Goal: Use online tool/utility: Utilize a website feature to perform a specific function

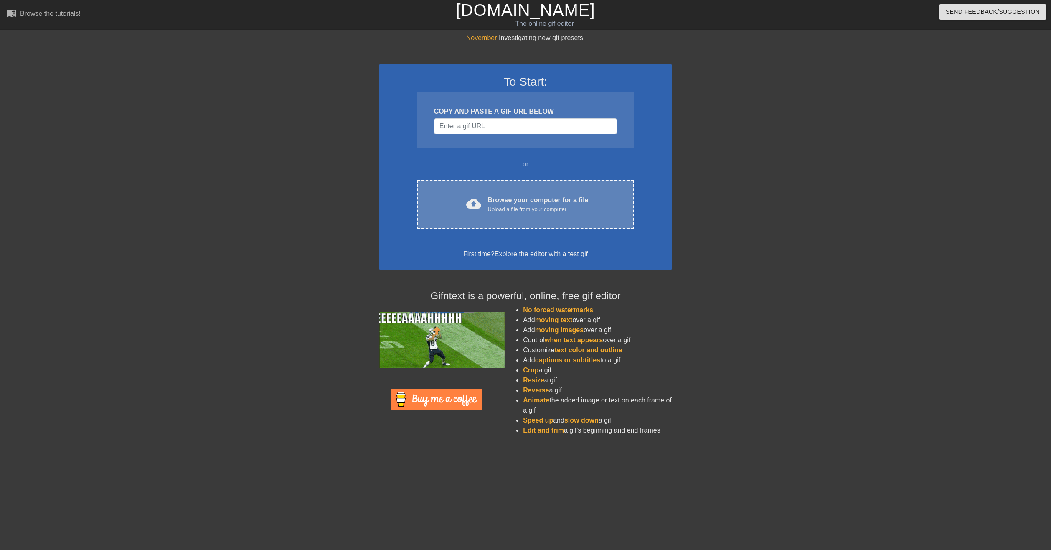
click at [516, 221] on div "cloud_upload Browse your computer for a file Upload a file from your computer C…" at bounding box center [525, 204] width 216 height 49
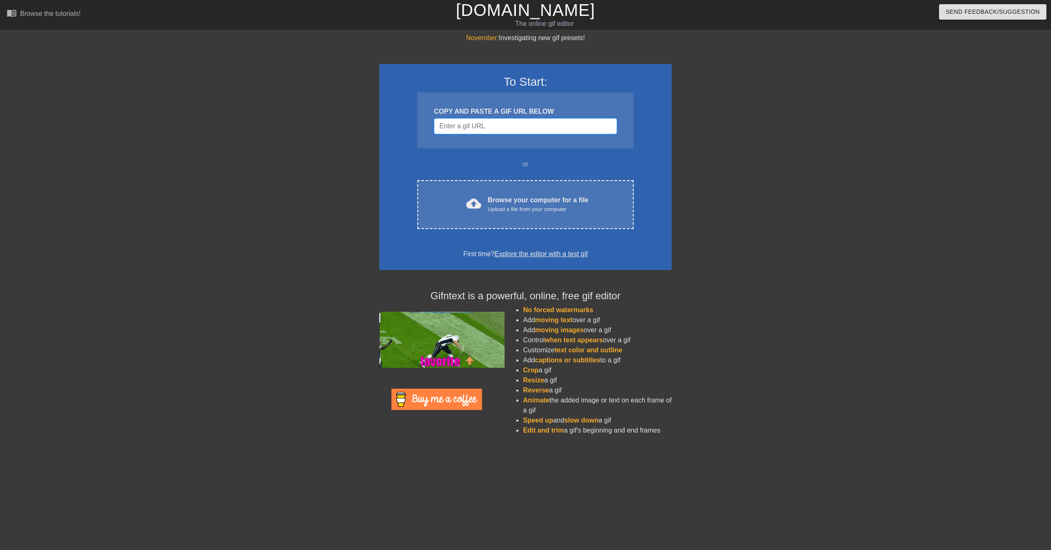
click at [547, 127] on input "Username" at bounding box center [525, 126] width 183 height 16
paste input "[URL][DOMAIN_NAME]"
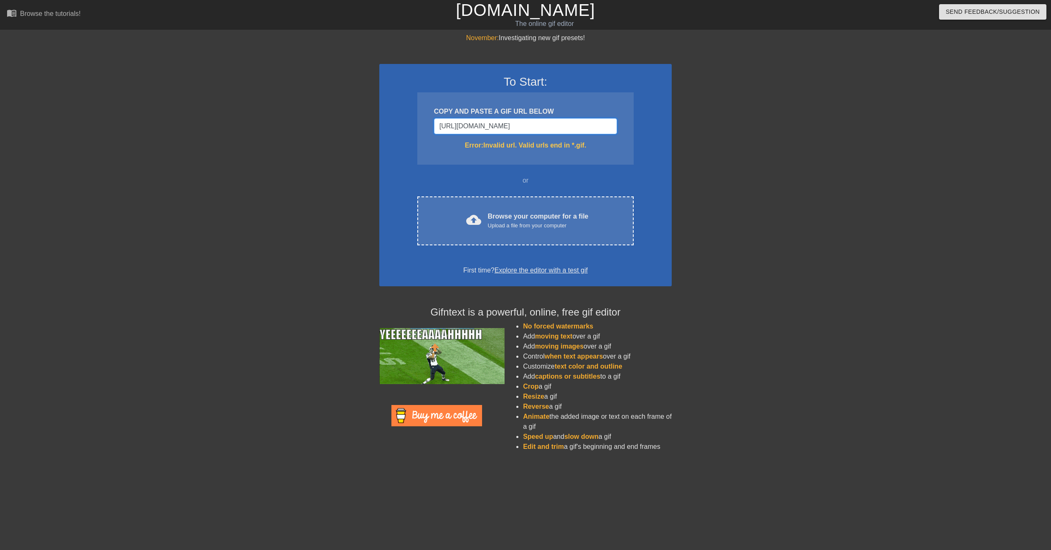
scroll to position [0, 286]
paste input "[URL][DOMAIN_NAME]"
type input "[URL][DOMAIN_NAME][DOMAIN_NAME][DOMAIN_NAME]"
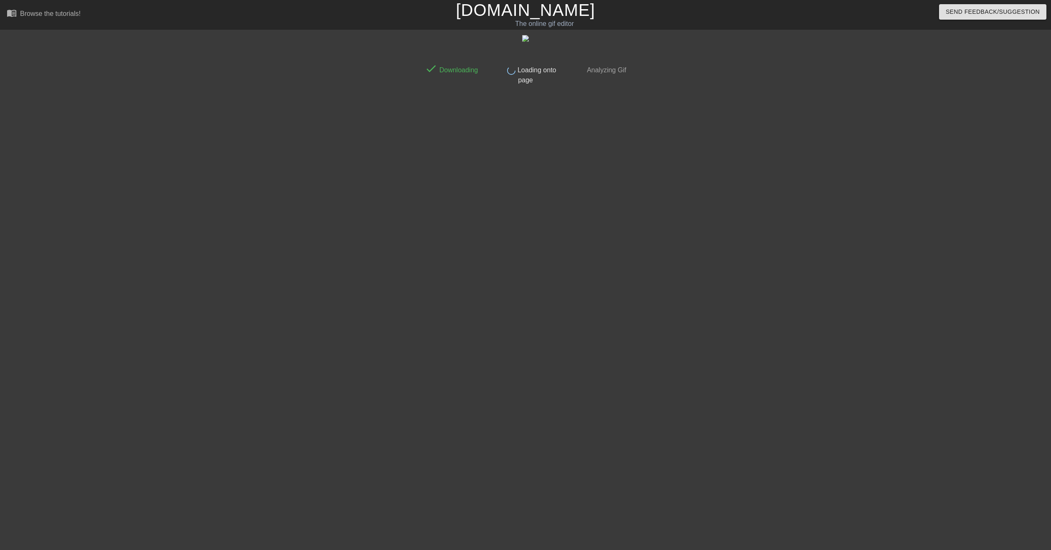
click at [327, 213] on div at bounding box center [347, 158] width 125 height 251
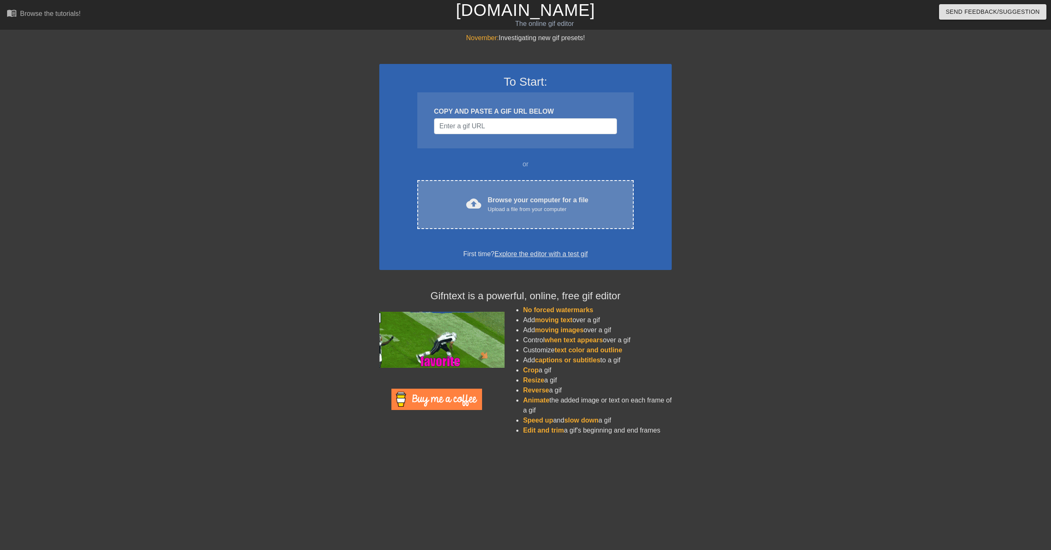
click at [506, 203] on div "Browse your computer for a file Upload a file from your computer" at bounding box center [538, 204] width 101 height 18
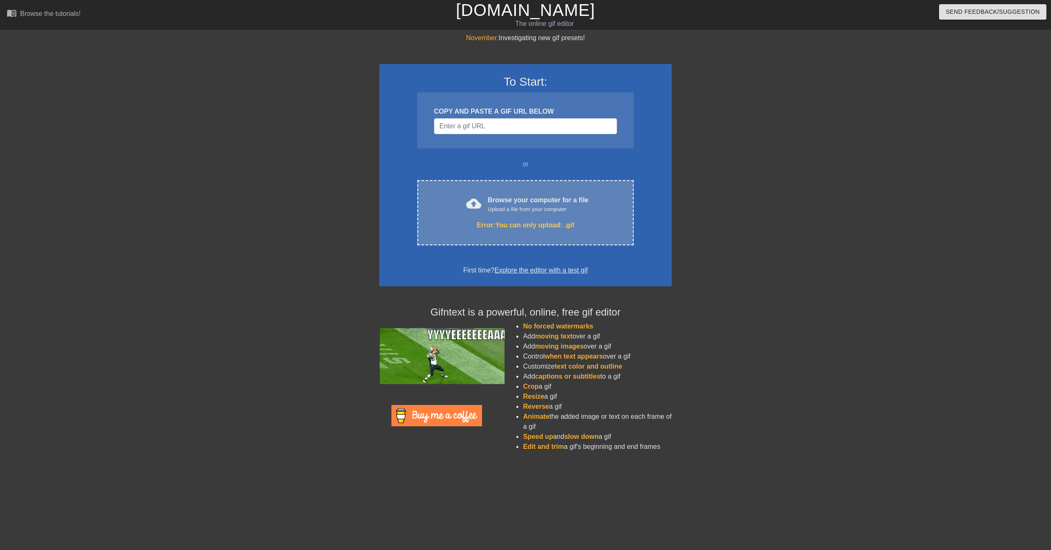
click at [583, 236] on div "cloud_upload Browse your computer for a file Upload a file from your computer E…" at bounding box center [525, 212] width 216 height 65
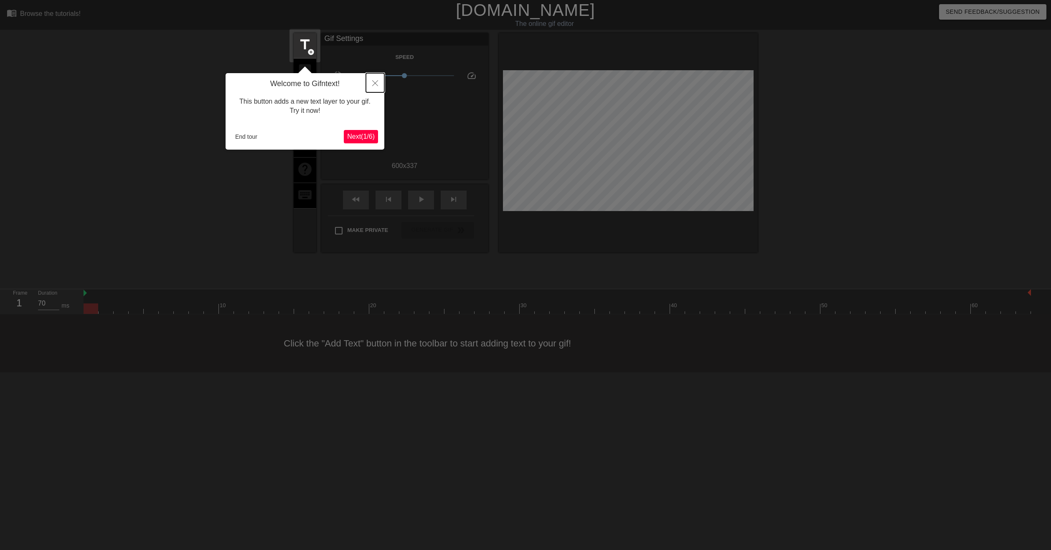
click at [374, 82] on icon "Close" at bounding box center [375, 83] width 6 height 6
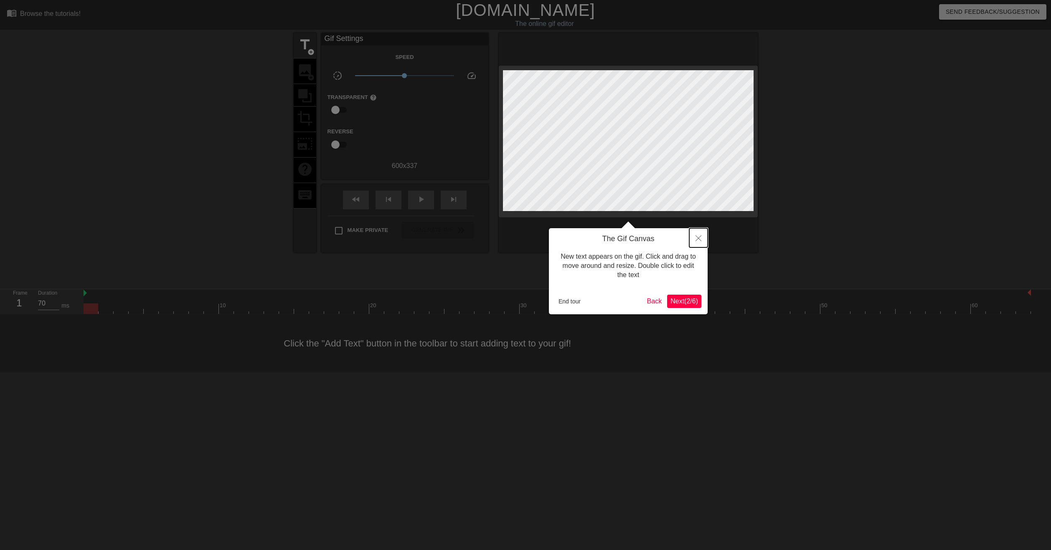
click at [692, 239] on button "Close" at bounding box center [698, 237] width 18 height 19
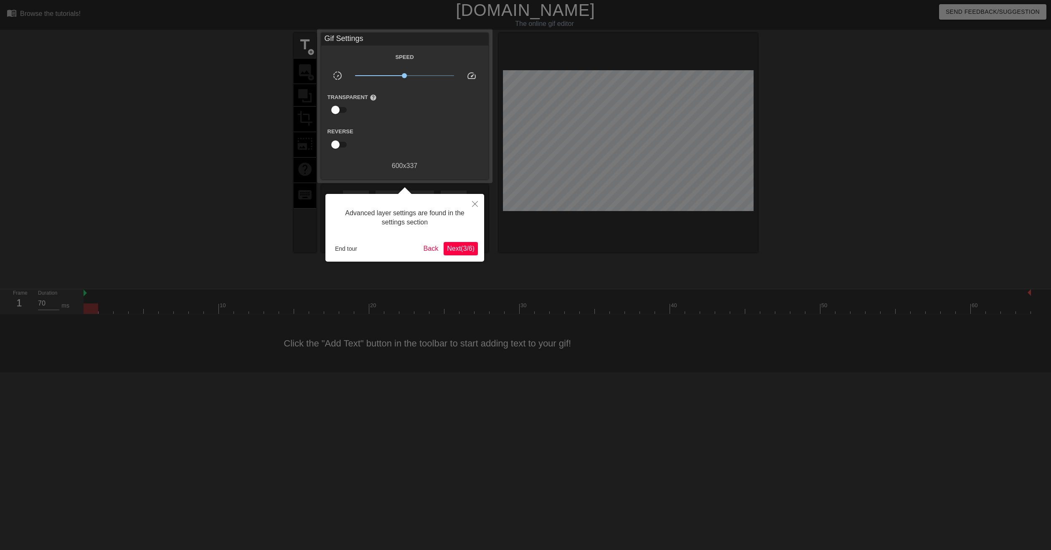
click at [463, 249] on span "Next ( 3 / 6 )" at bounding box center [461, 248] width 28 height 7
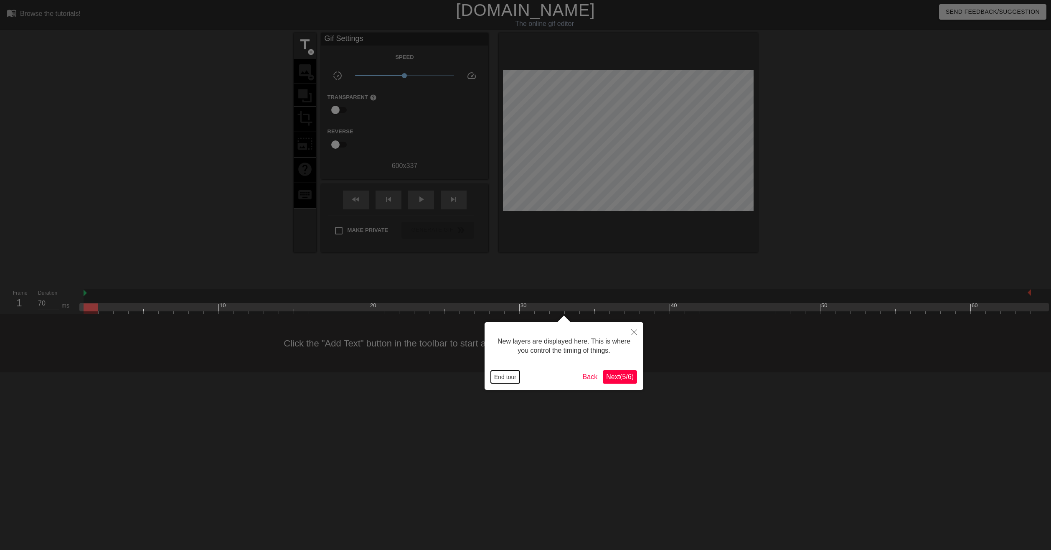
click at [514, 375] on button "End tour" at bounding box center [505, 376] width 29 height 13
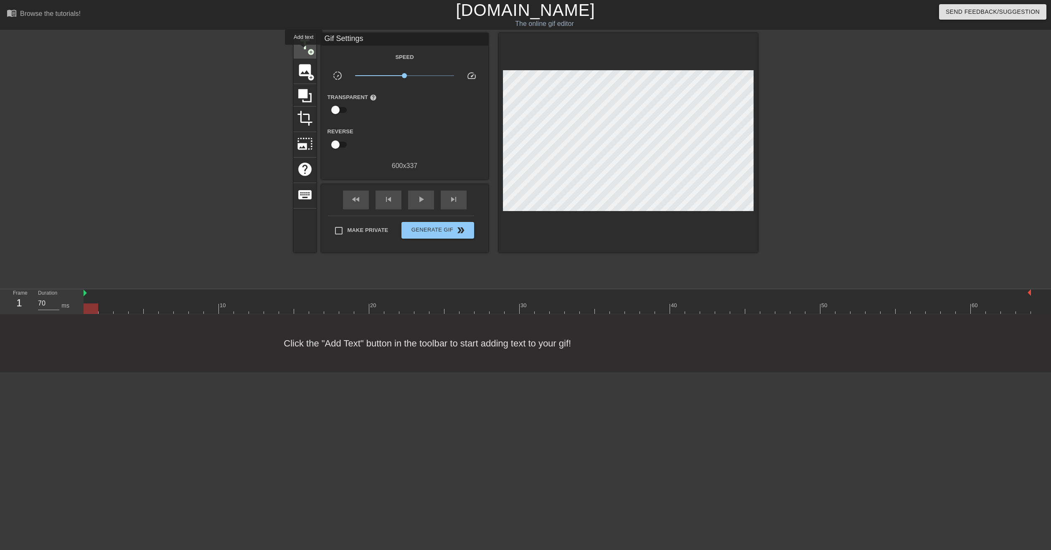
click at [304, 51] on span "title" at bounding box center [305, 45] width 16 height 16
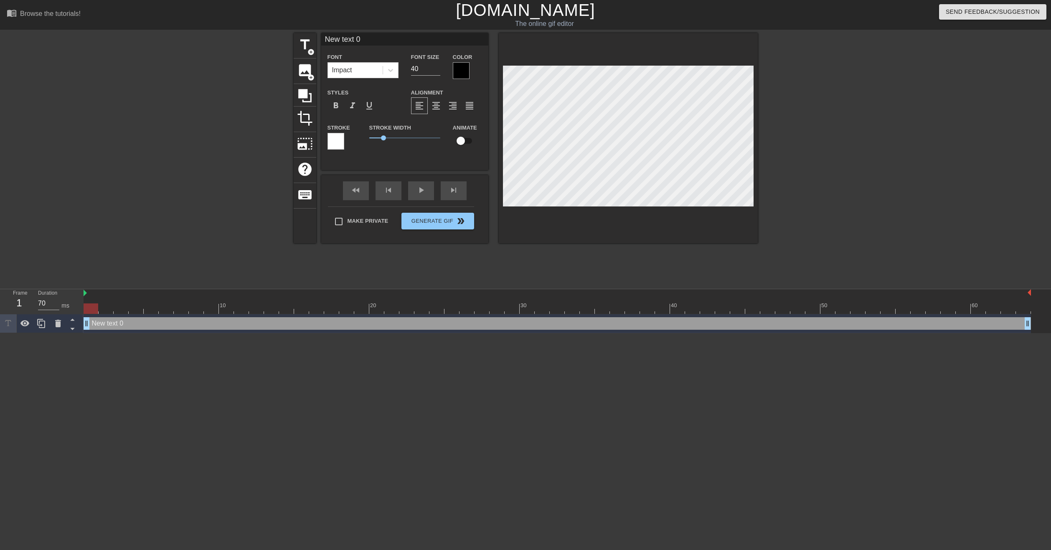
click at [355, 61] on div "Font Impact" at bounding box center [362, 65] width 71 height 26
click at [356, 67] on div "Impact" at bounding box center [355, 70] width 55 height 15
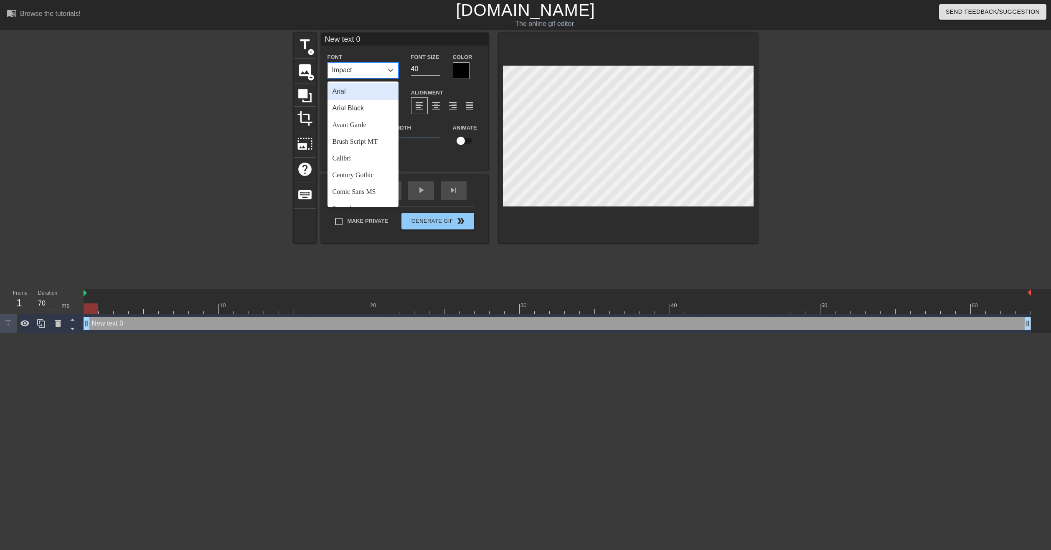
click at [362, 93] on div "Arial" at bounding box center [362, 91] width 71 height 17
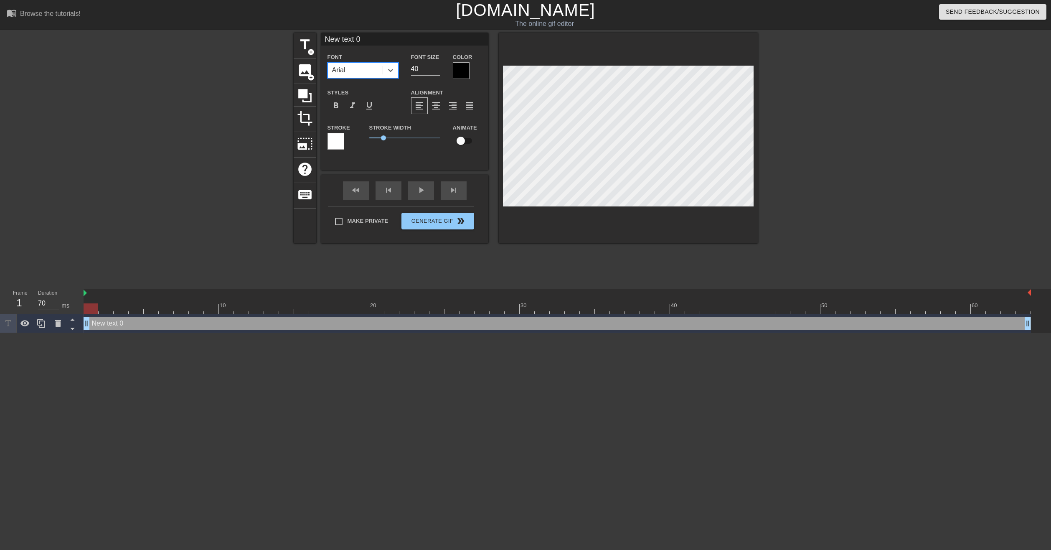
click at [461, 68] on div at bounding box center [461, 70] width 17 height 17
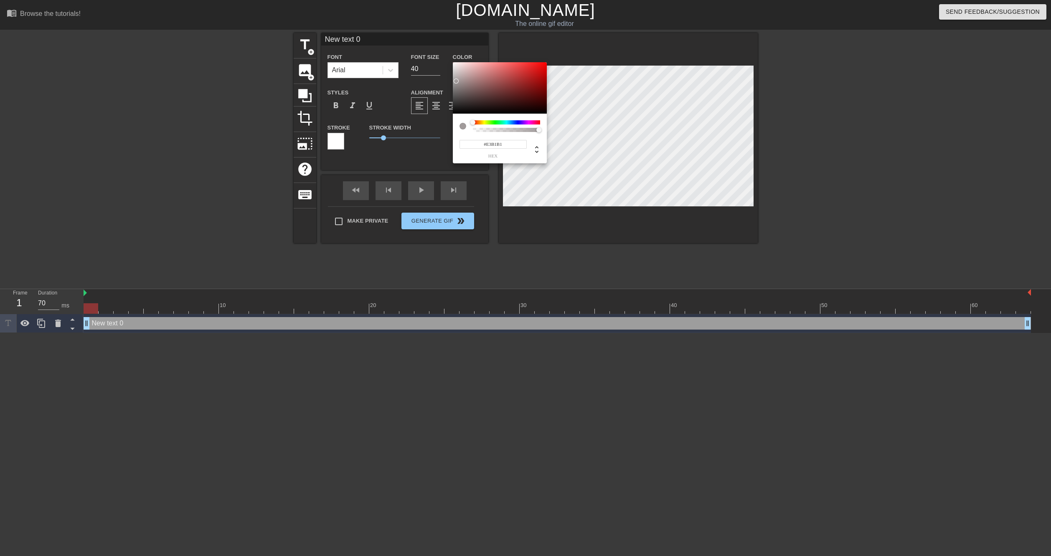
type input "#FFFFFF"
drag, startPoint x: 469, startPoint y: 101, endPoint x: 443, endPoint y: 49, distance: 58.3
click at [443, 49] on div "#FFFFFF hex" at bounding box center [525, 278] width 1051 height 556
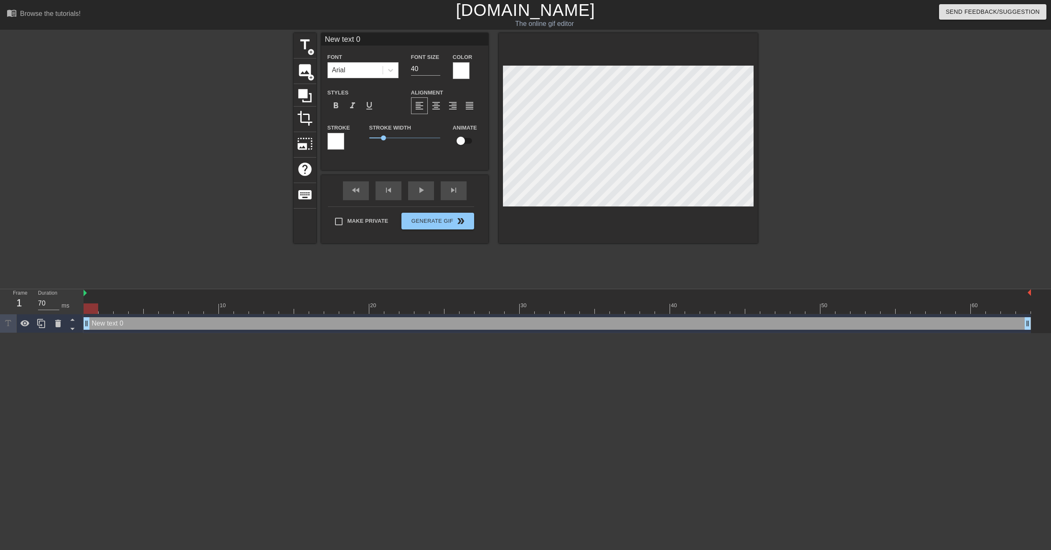
scroll to position [1, 1]
type input "m"
type textarea "m"
type input "me"
type textarea "me"
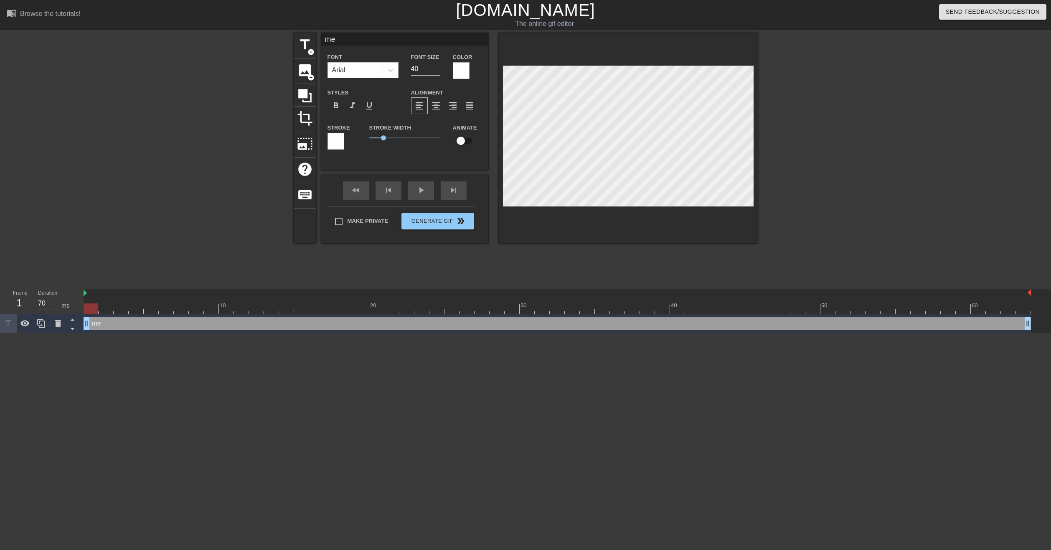
type input "me"
type textarea "me"
type input "me o"
type textarea "me o"
type input "me om"
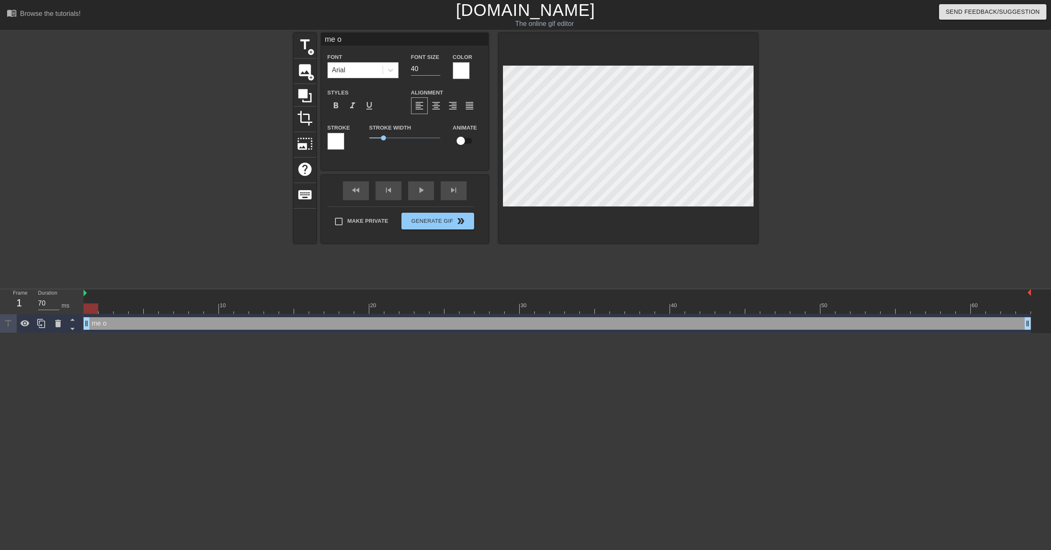
type textarea "me om"
type input "me omw"
type textarea "me omw"
type input "me omw"
type textarea "me omw"
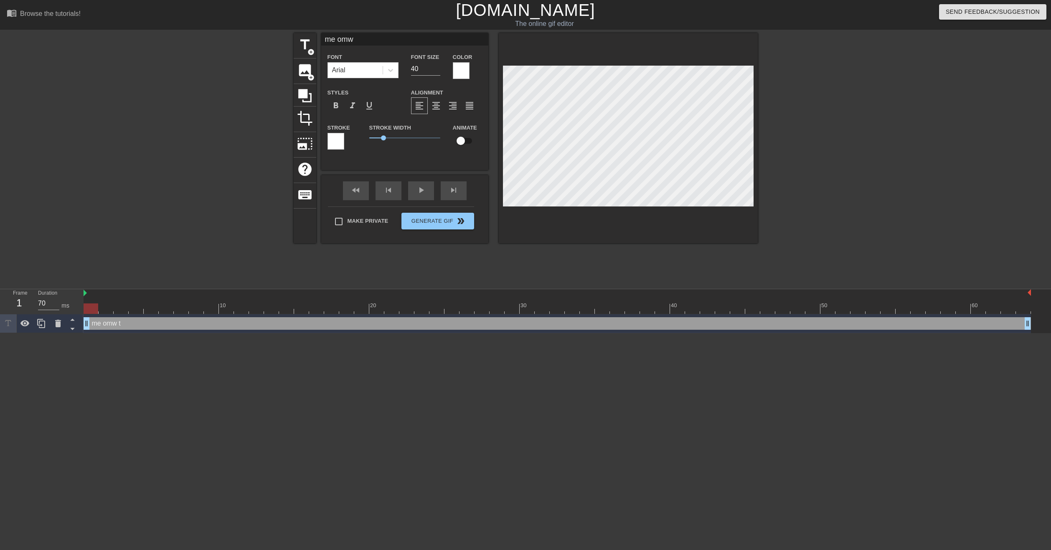
type input "me omw t"
type textarea "me omw t"
type input "me omw to"
type textarea "me omw to"
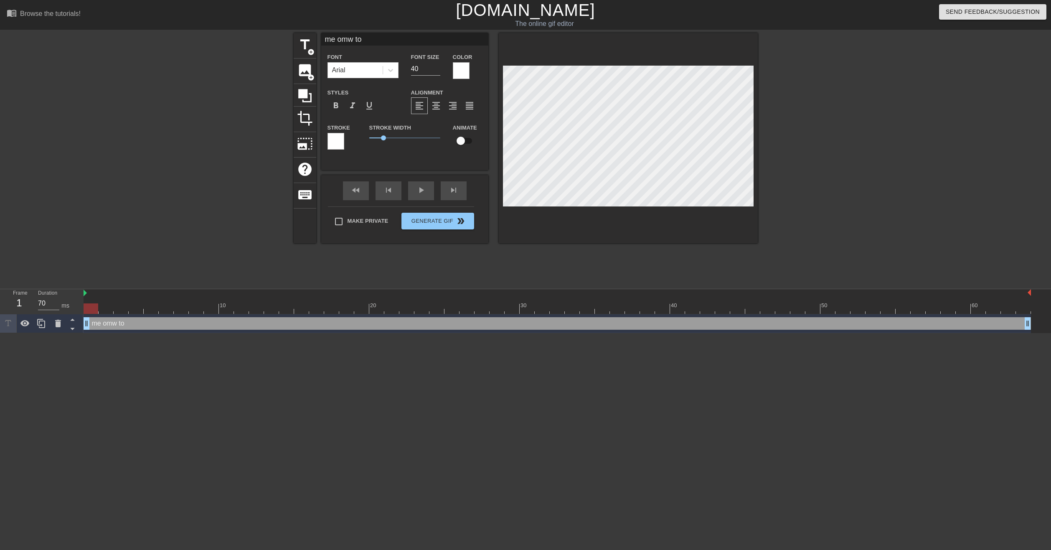
type input "me omw to"
type textarea "me omw to"
type input "m"
type textarea "m"
type input "me"
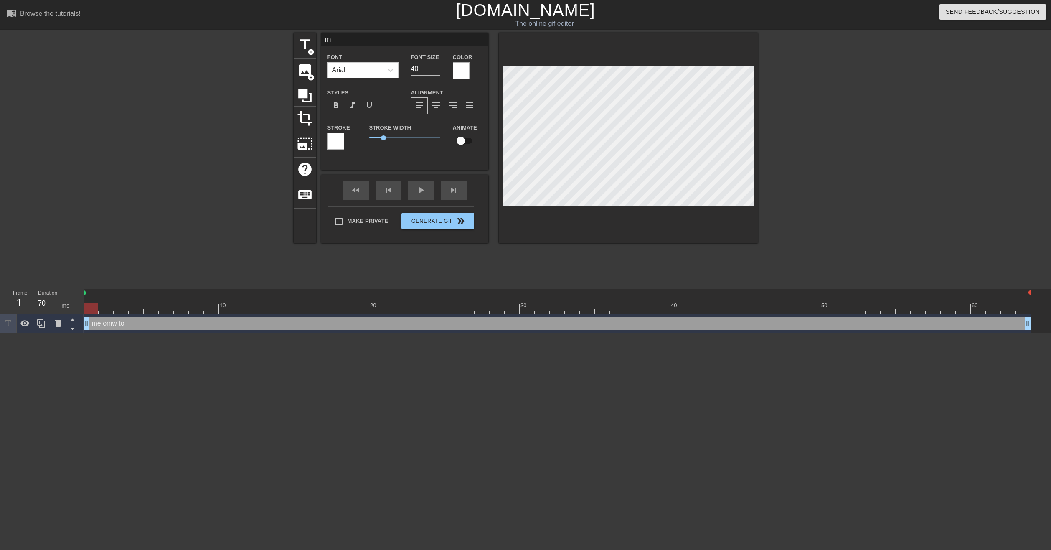
type textarea "me"
type input "me"
type textarea "me"
type input "me o"
type textarea "me o"
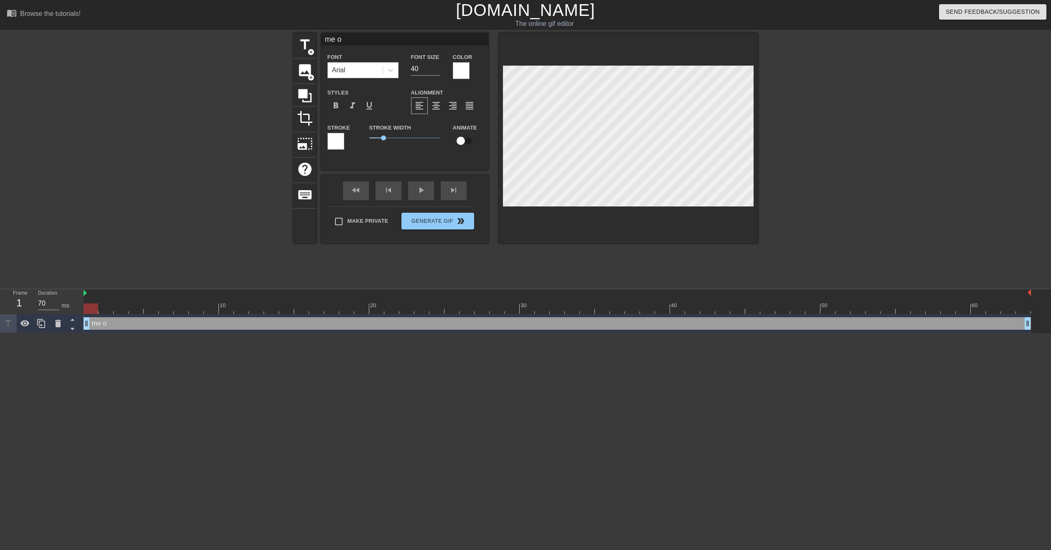
type input "me om"
type textarea "me om"
type input "me omw"
type textarea "me omw"
type input "me omw"
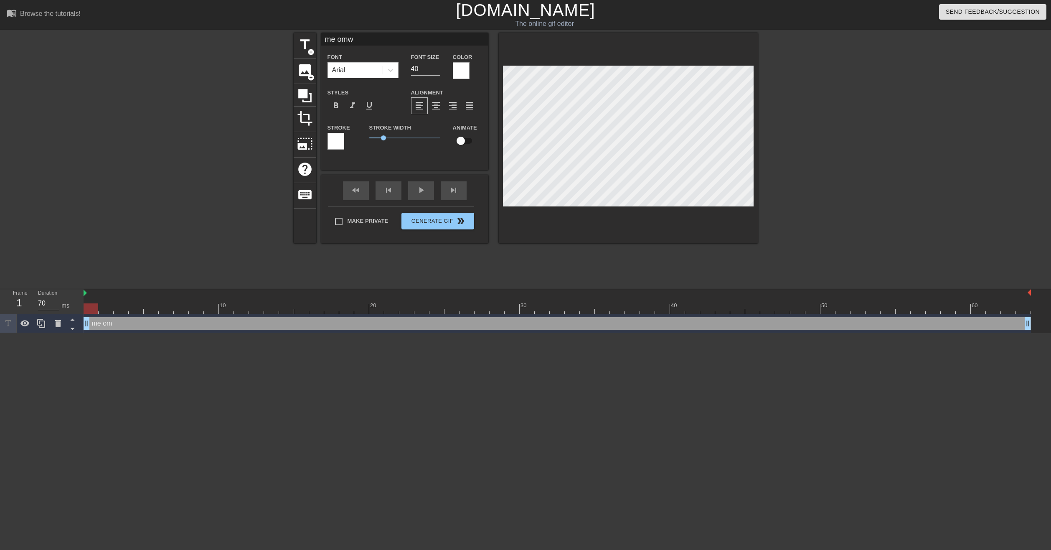
type textarea "me omw"
type input "me omw t"
type textarea "me omw t"
type input "me omw to"
type textarea "me omw to"
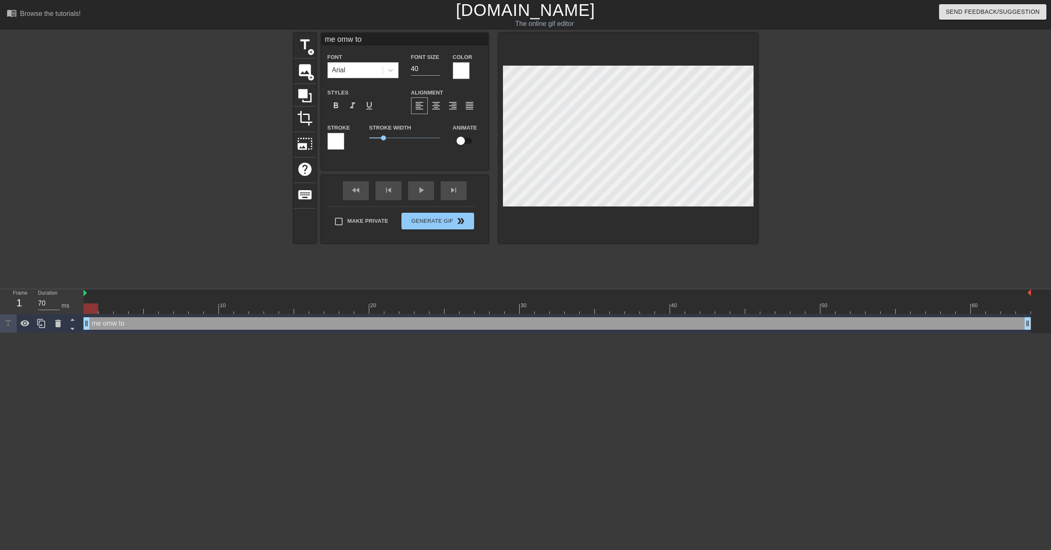
type input "me omw to"
type textarea "me omw to"
type input "me omw to s"
type textarea "me omw to s"
type input "me omw to se"
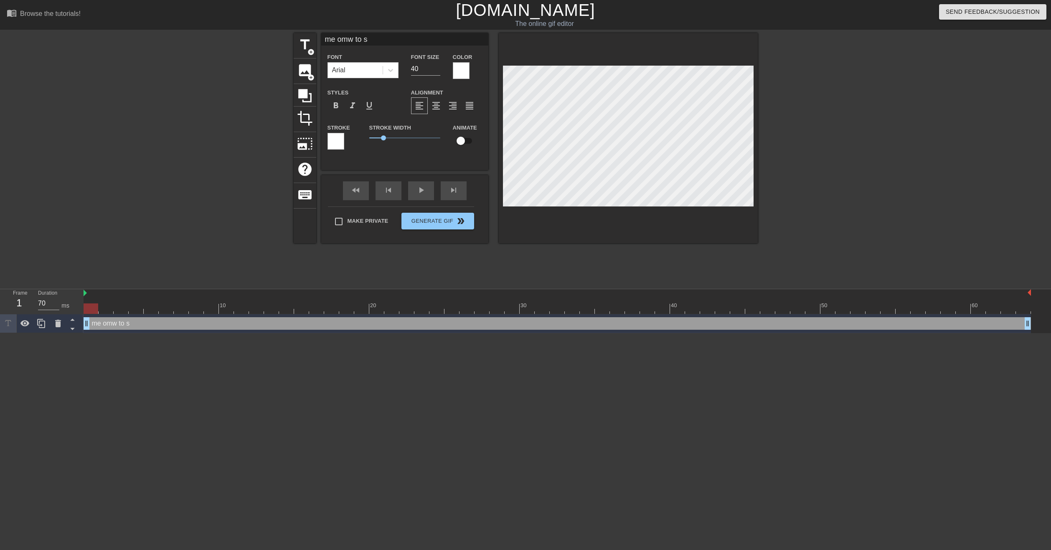
type textarea "me omw to se"
type input "me omw to see"
type textarea "me omw to see"
type input "me omw to see"
type textarea "me omw to see"
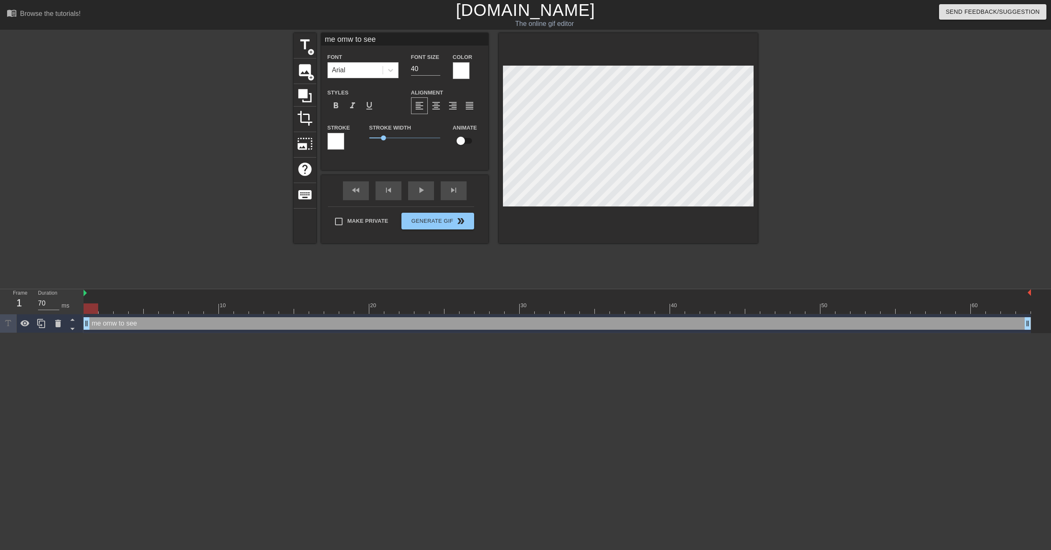
type input "me omw to see d"
type textarea "me omw to see d"
type input "me omw to see de"
type textarea "me omw to see de"
type input "me omw to see dep"
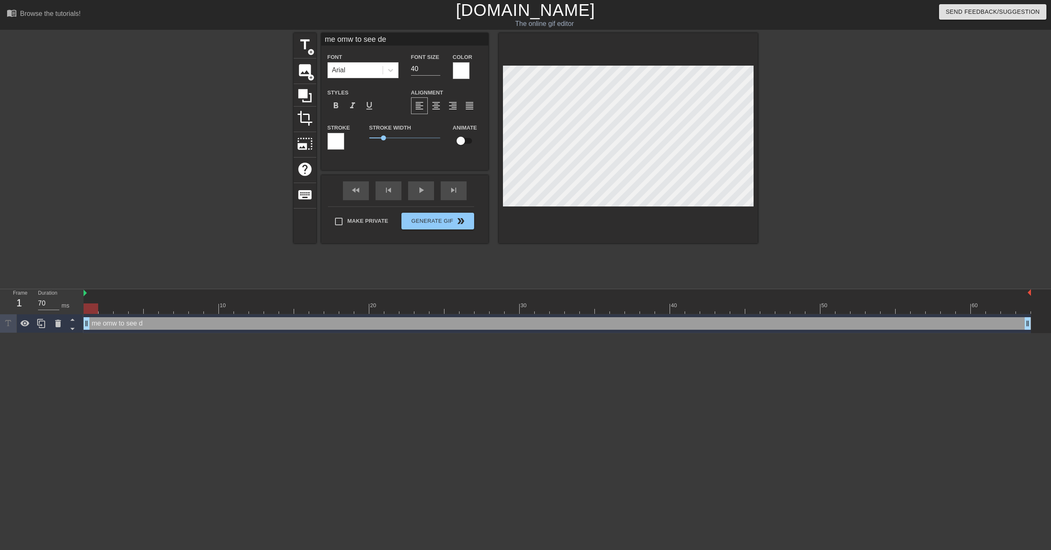
type textarea "me omw to see dep"
type input "me omw to see depe"
type textarea "me omw to see depe"
type input "me omw to see [MEDICAL_DATA]"
type textarea "me omw to see [MEDICAL_DATA]"
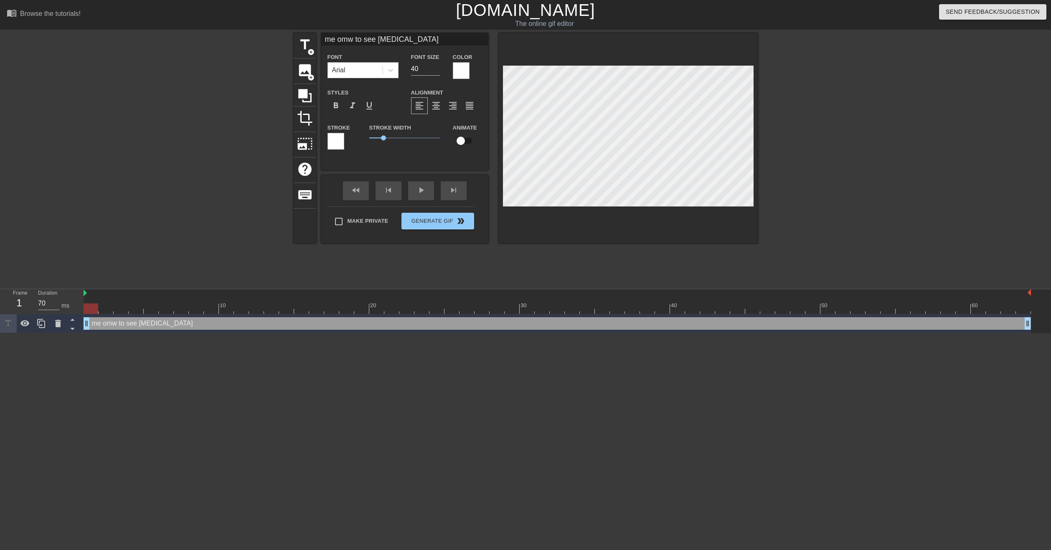
type input "me omw to see depend"
type textarea "me omw to see depend"
type input "me omw to see dependa"
type textarea "me omw to see dependa"
type input "me omw to see dependan"
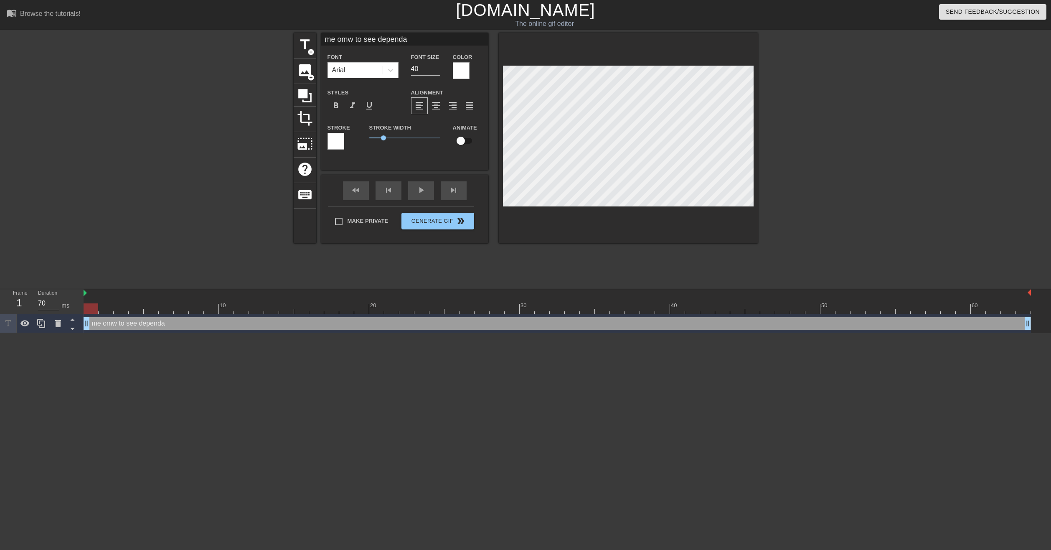
type textarea "me omw to see dependan"
type input "me omw to see dependant"
type textarea "me omw to see dependant"
type input "me omw to see dependant"
type textarea "me omw to see dependant"
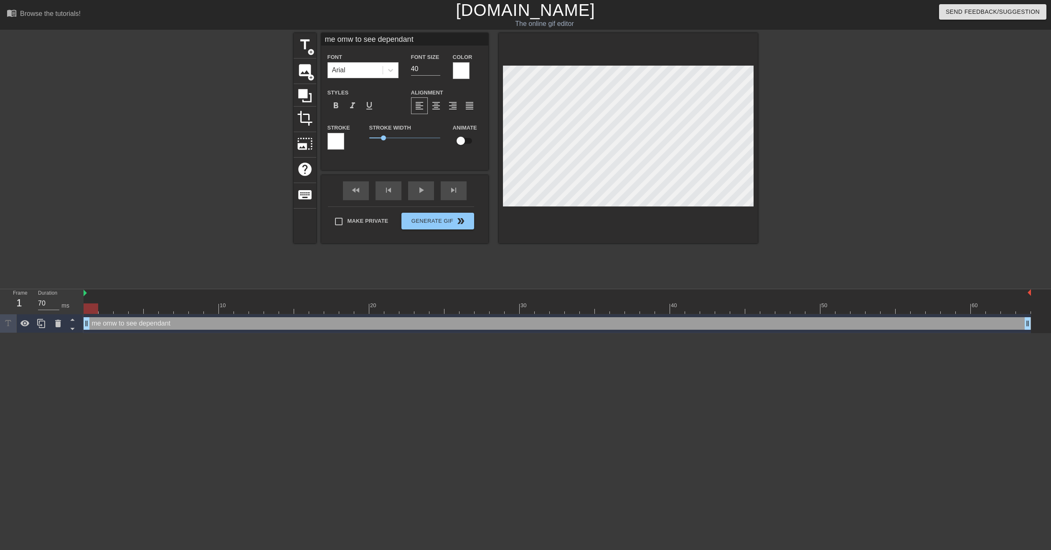
type input "me omw to see dependant f"
type textarea "me omw to see dependant f"
type input "me omw to see dependant fu"
type textarea "me omw to see dependant fu"
type input "me omw to see dependant fur"
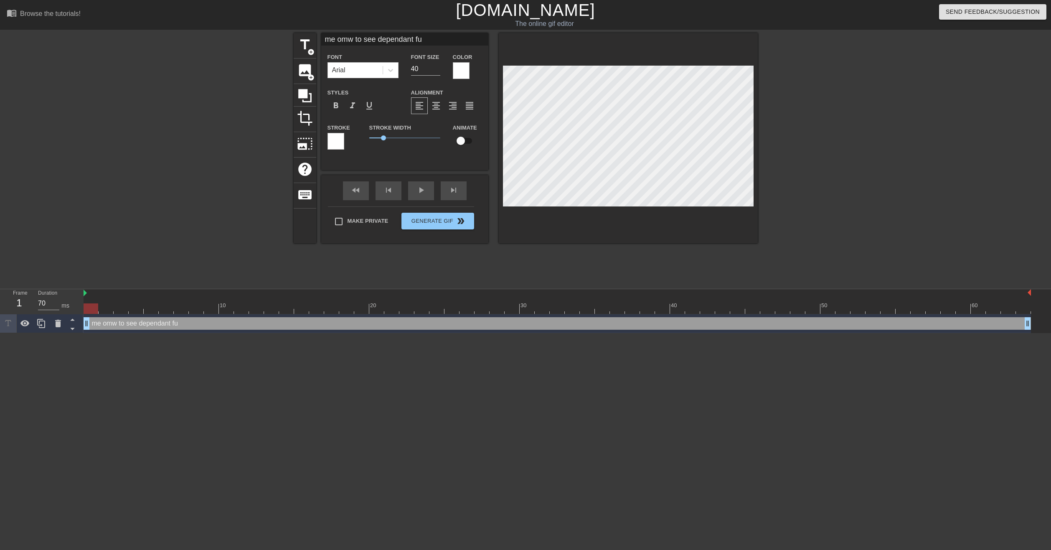
type textarea "me omw to see dependant fur"
type input "me omw to see dependant [PERSON_NAME]"
type textarea "me omw to see dependant [PERSON_NAME]"
type input "me omw to see dependant furri"
type textarea "me omw to see dependant furri"
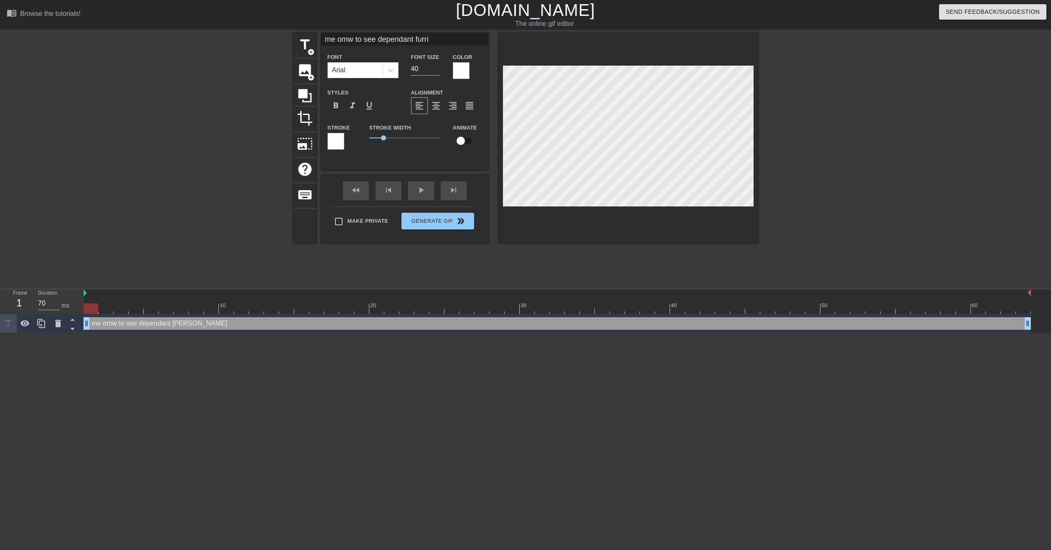
type input "me omw to see dependant furrie"
type textarea "me omw to see dependant furrie"
type input "me omw to see dependant furries"
type textarea "me omw to see dependant furries"
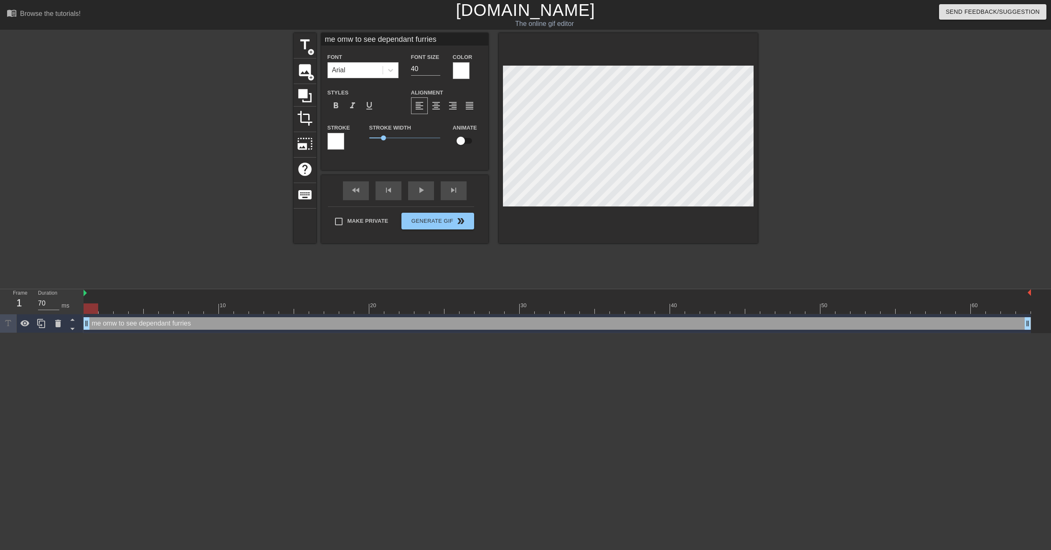
click at [831, 237] on div at bounding box center [830, 158] width 125 height 251
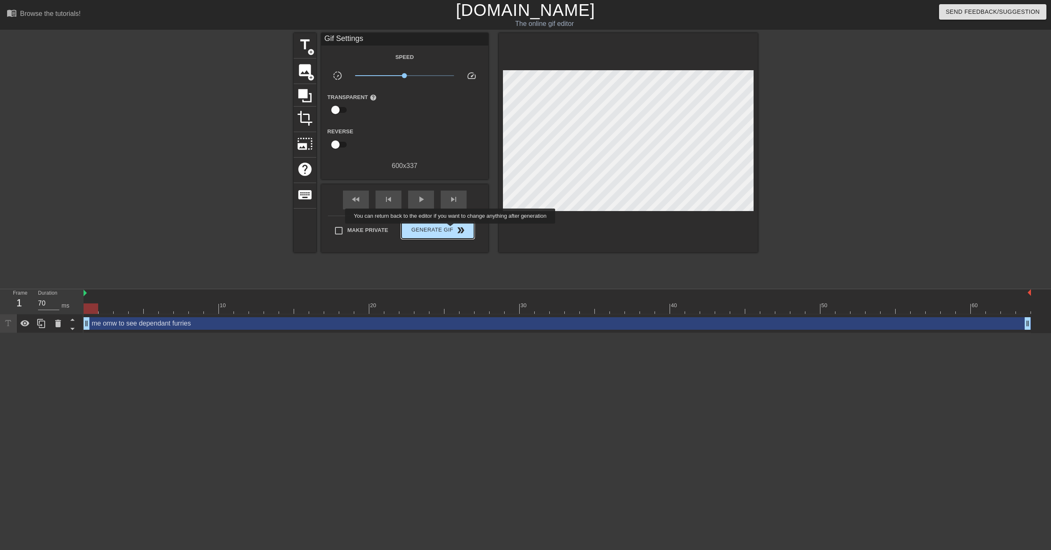
click at [451, 229] on span "Generate Gif double_arrow" at bounding box center [438, 230] width 66 height 10
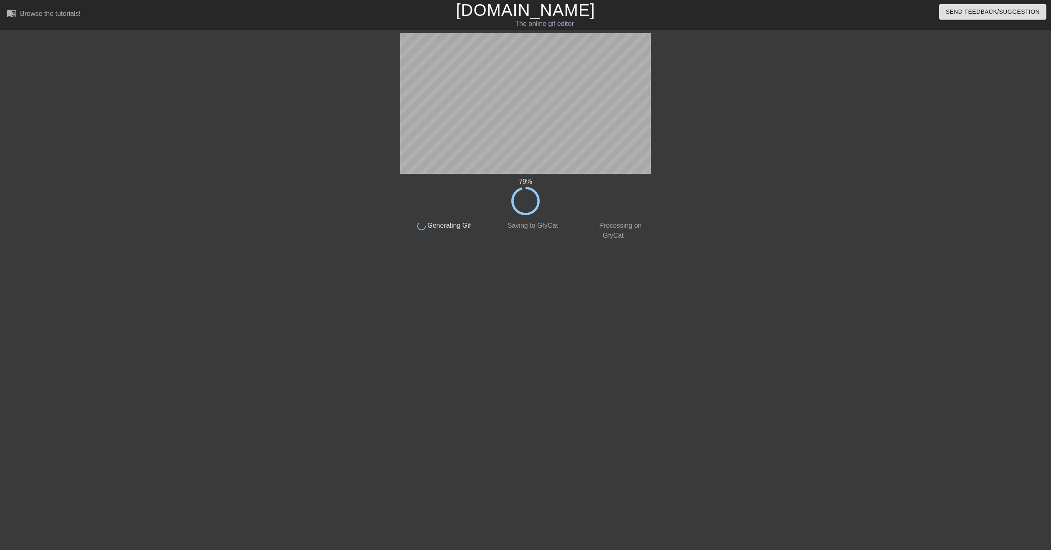
click at [811, 287] on html "menu_book Browse the tutorials! [DOMAIN_NAME] The online gif editor Send Feedba…" at bounding box center [525, 143] width 1051 height 287
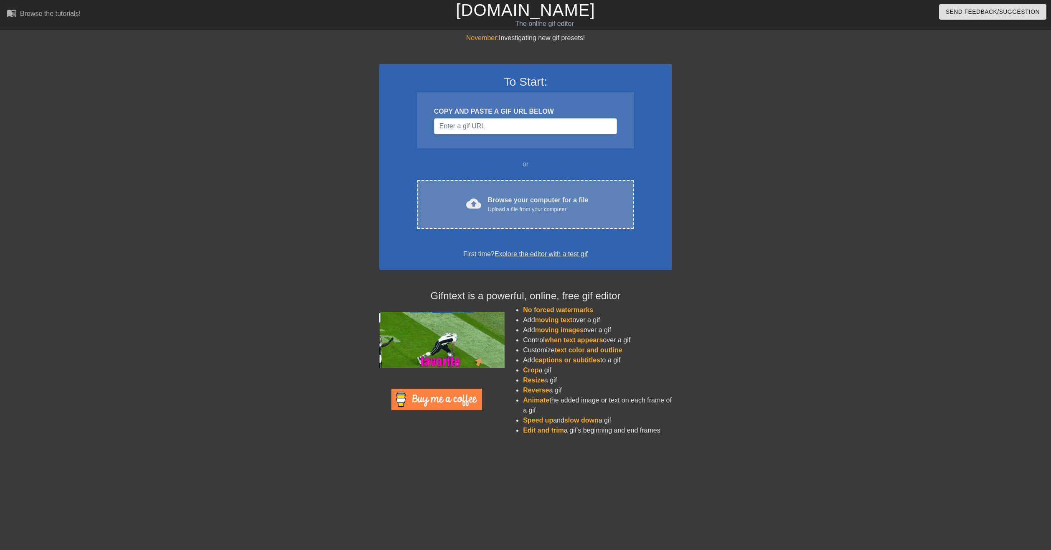
click at [515, 195] on div "Browse your computer for a file Upload a file from your computer" at bounding box center [538, 204] width 101 height 18
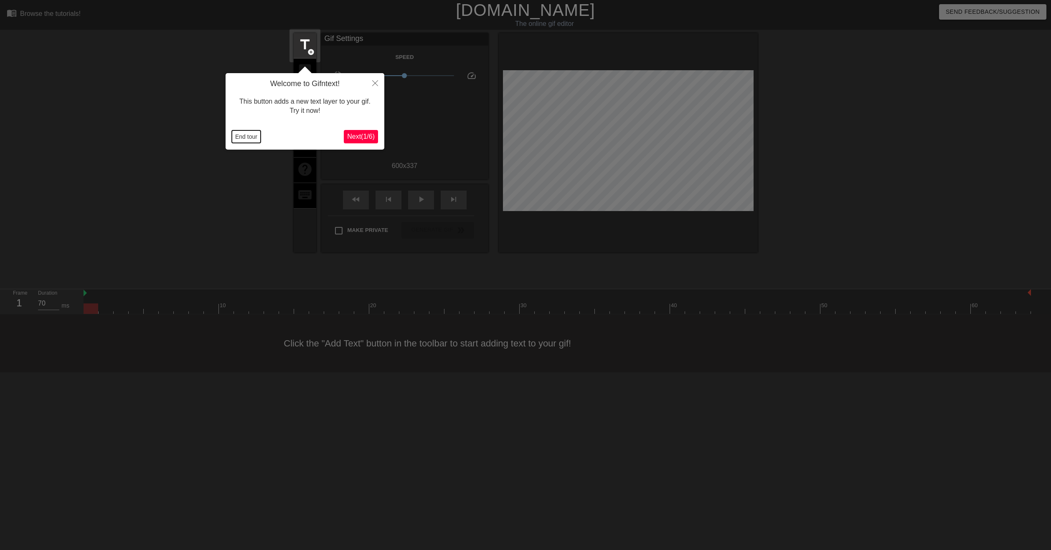
click at [243, 137] on button "End tour" at bounding box center [246, 136] width 29 height 13
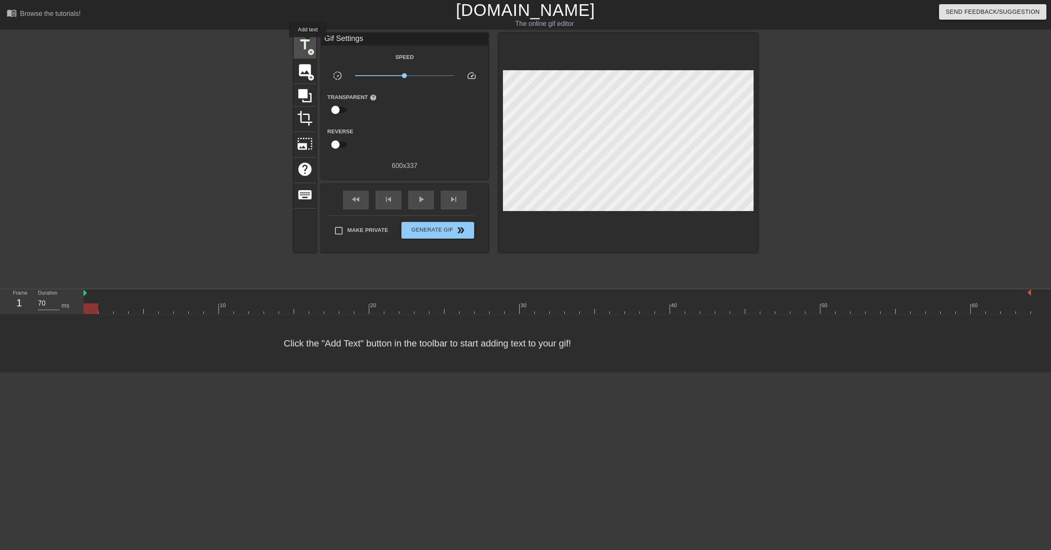
click at [308, 43] on span "title" at bounding box center [305, 45] width 16 height 16
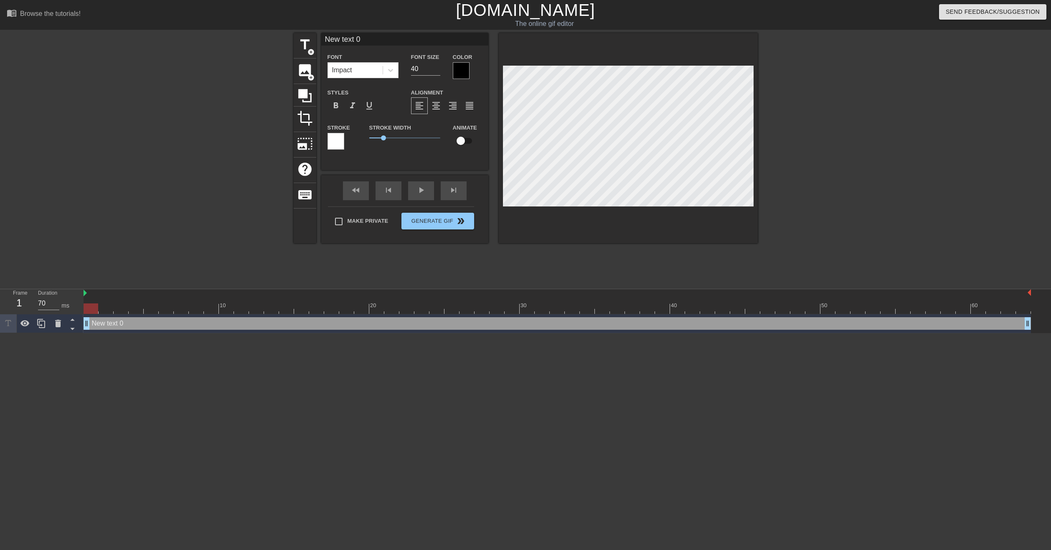
click at [448, 69] on div "Color" at bounding box center [467, 65] width 42 height 27
click at [454, 70] on div at bounding box center [461, 70] width 17 height 17
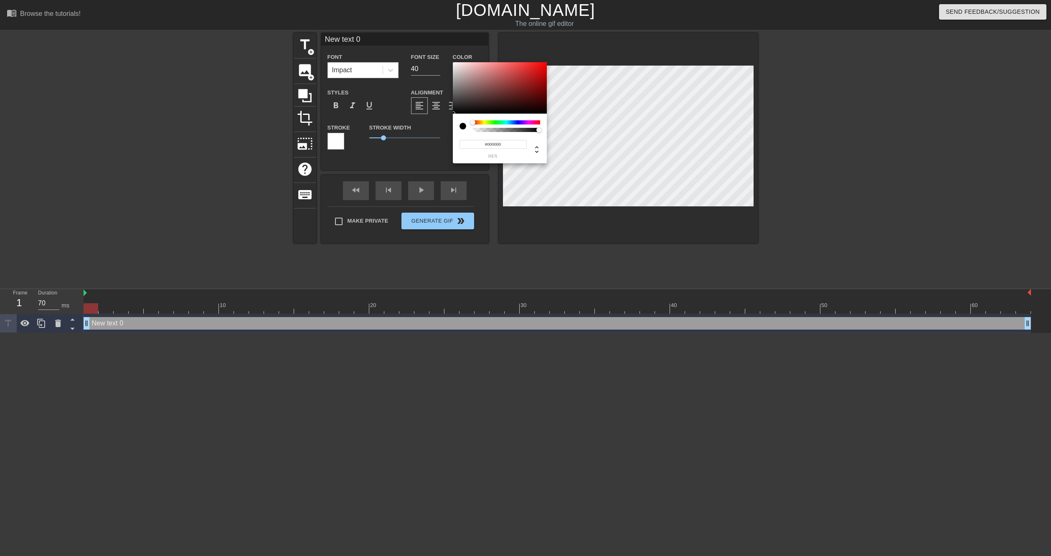
drag, startPoint x: 472, startPoint y: 100, endPoint x: 420, endPoint y: 143, distance: 67.4
click at [420, 143] on div "#000000 hex" at bounding box center [525, 278] width 1051 height 556
type input "#FFFFFF"
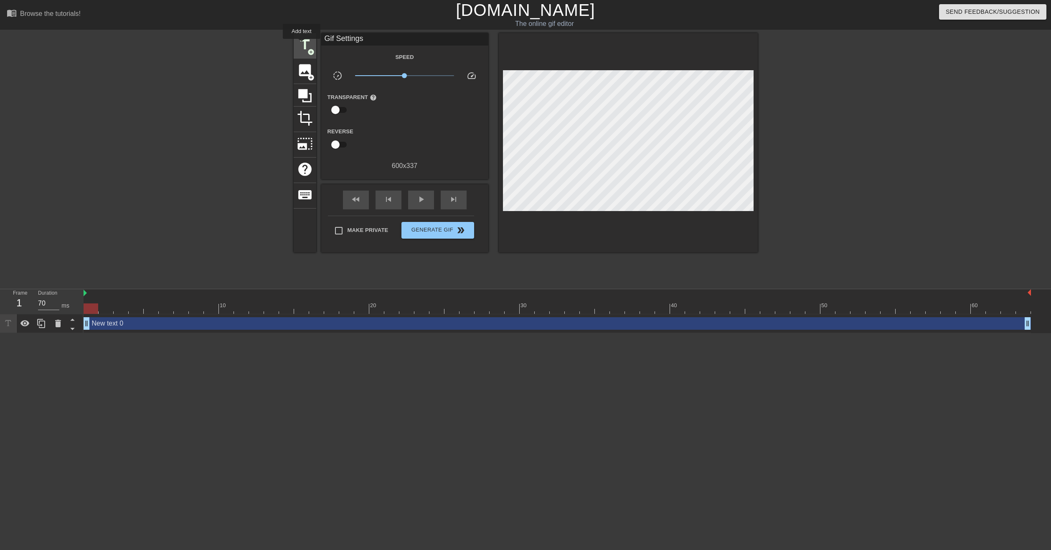
click at [302, 45] on span "title" at bounding box center [305, 45] width 16 height 16
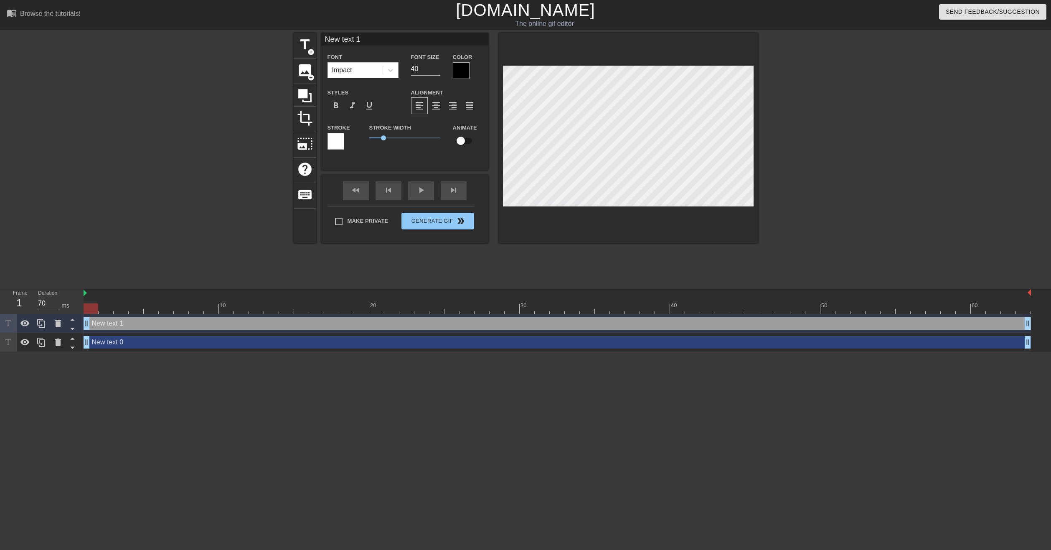
type input "New ext 1"
type textarea "New ext 1"
type input "Newext 1"
type textarea "Newext 1"
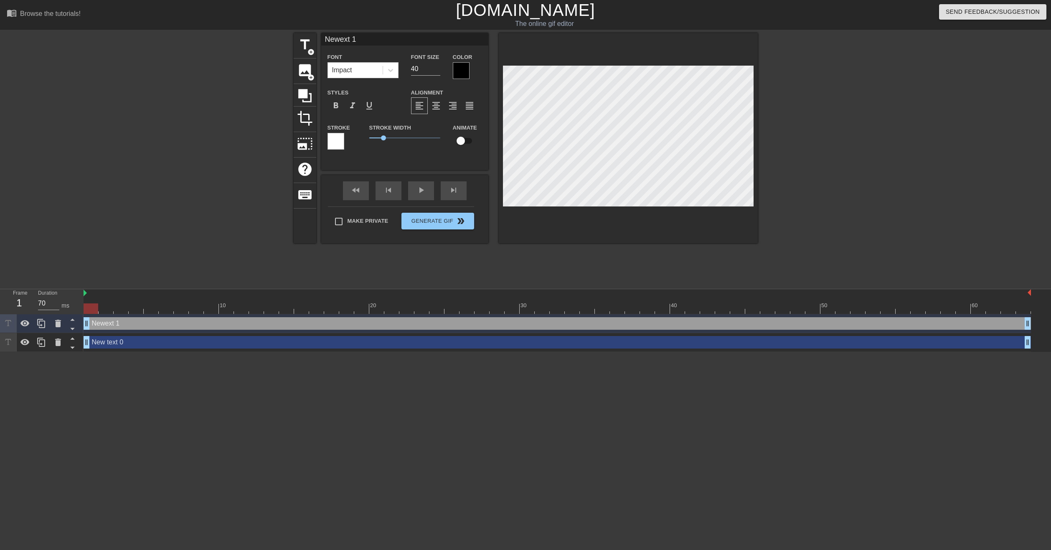
type input "Newxt 1"
type textarea "Newxt 1"
type input "Next 1"
type textarea "Next 1"
type input "Nxt 1"
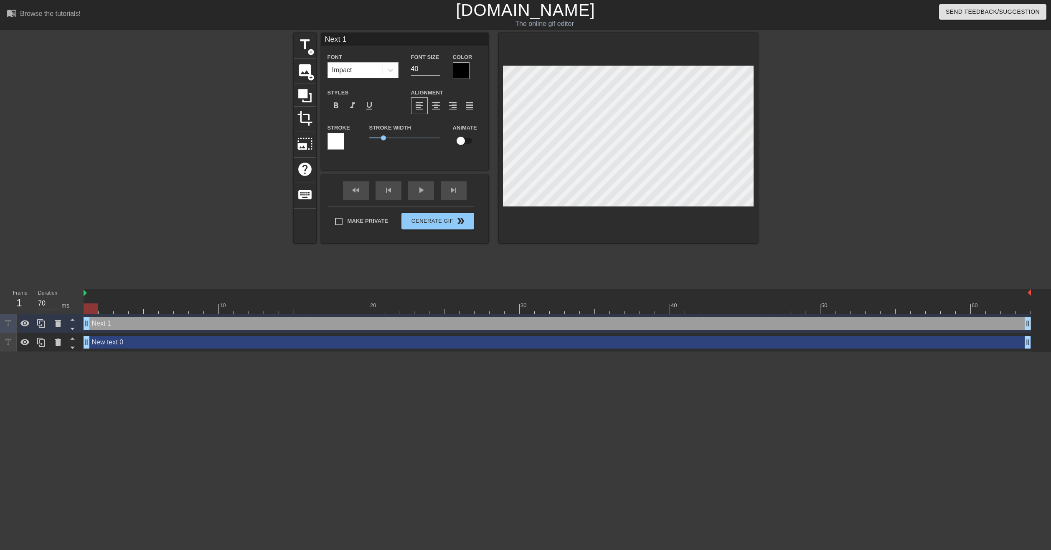
type textarea "Nxt 1"
type input "xt 1"
type textarea "xt 1"
type input "xt"
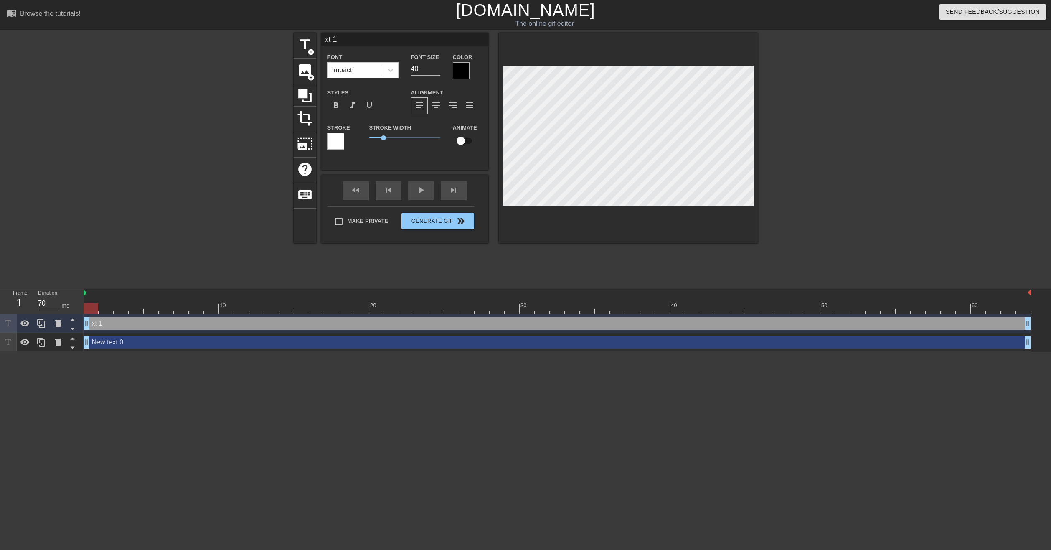
type textarea "xt"
type input "xt"
type textarea "xt"
type input "x"
type textarea "x"
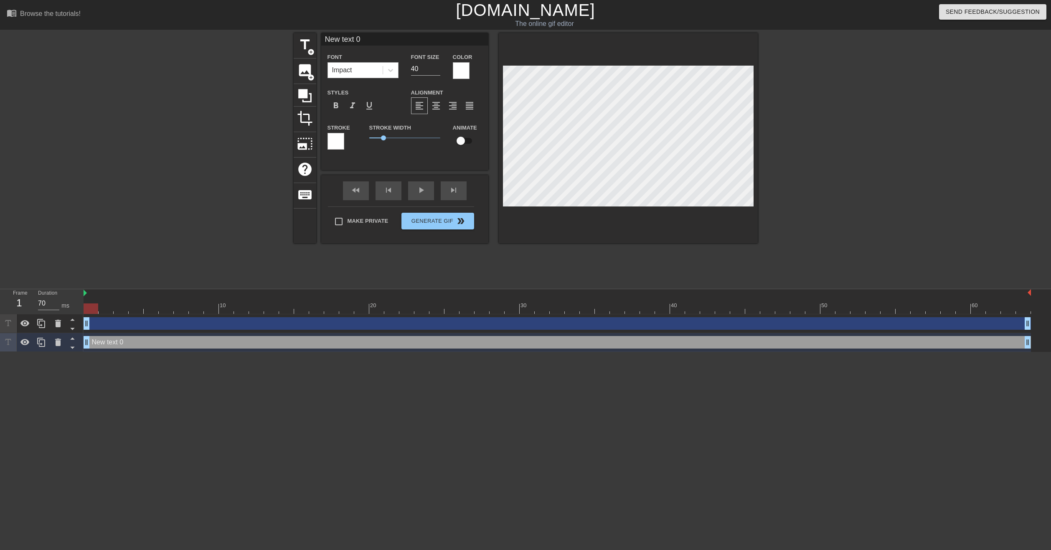
click at [373, 78] on div "Impact" at bounding box center [362, 70] width 71 height 16
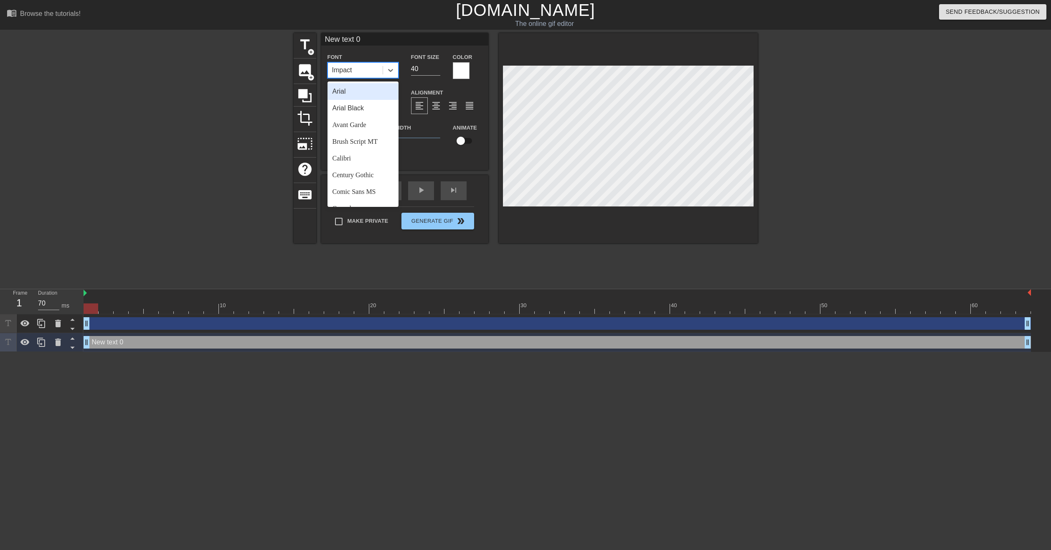
click at [343, 92] on div "Arial" at bounding box center [362, 91] width 71 height 17
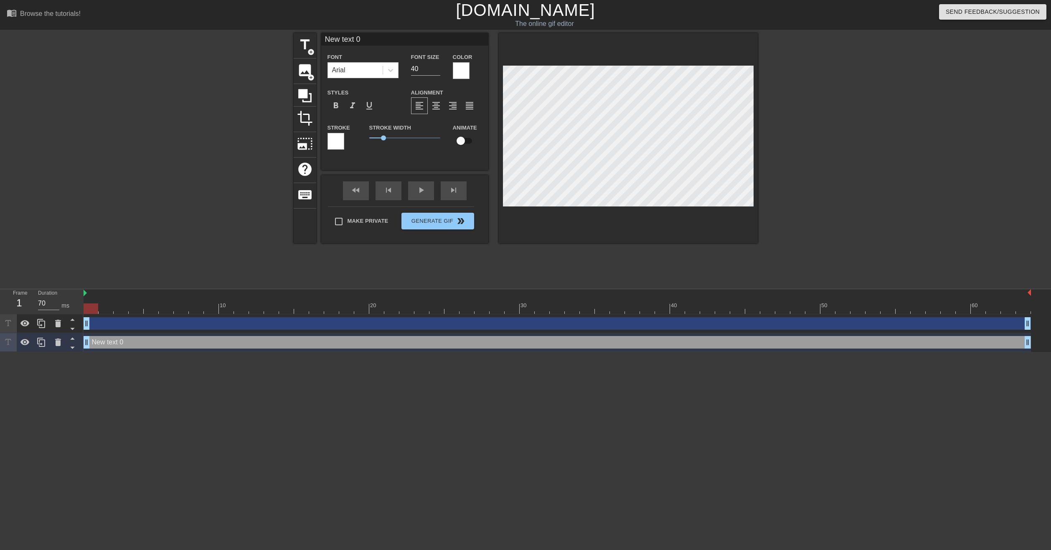
scroll to position [1, 2]
type input "m"
type textarea "m"
type input "me"
type textarea "me"
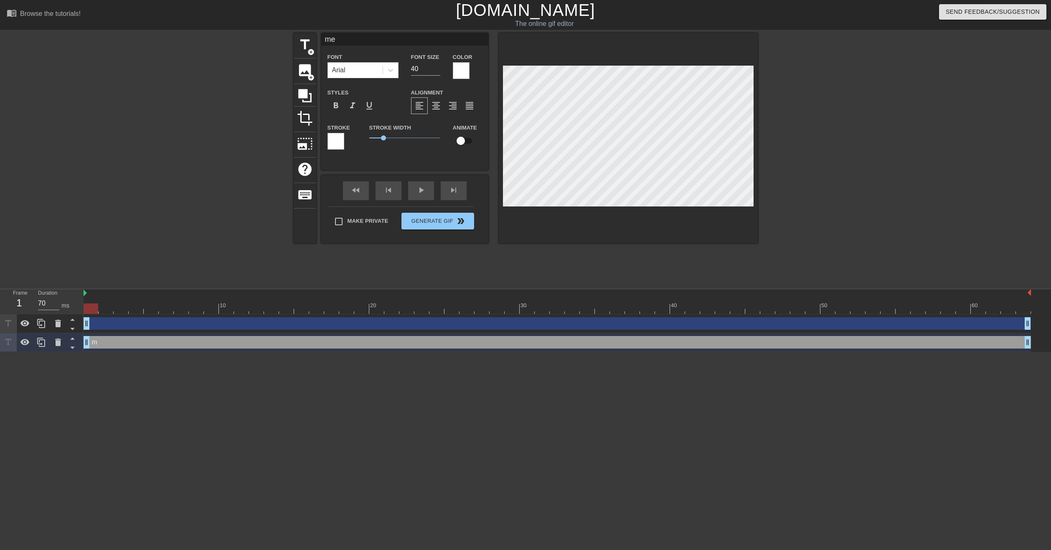
type input "me"
type textarea "me"
type input "me o"
type textarea "me o"
type input "me om"
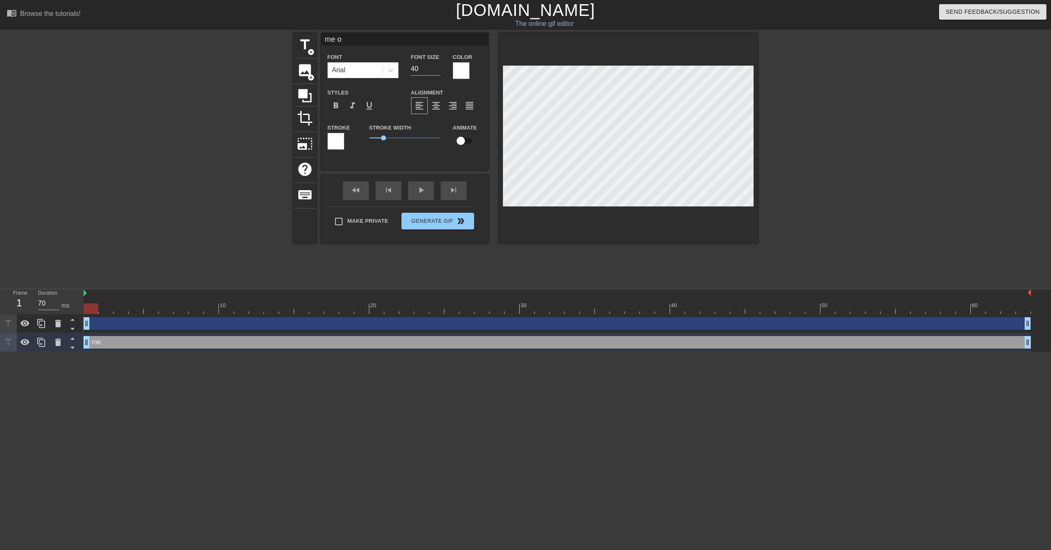
type textarea "me om"
type input "me omw"
type textarea "me omw"
type input "me omw"
type textarea "me omw"
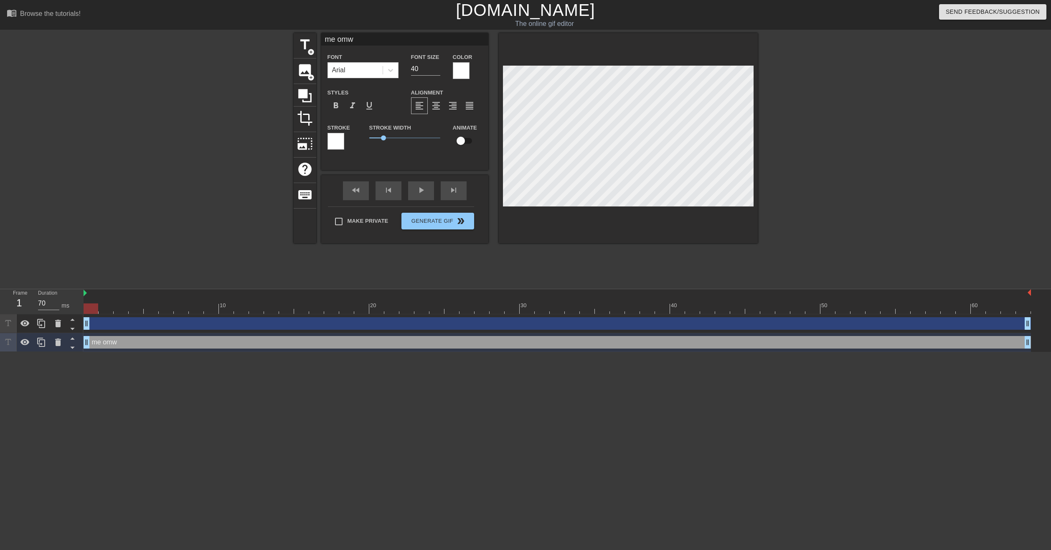
type input "me omw t"
type textarea "me omw t"
type input "me omw to"
type textarea "me omw to"
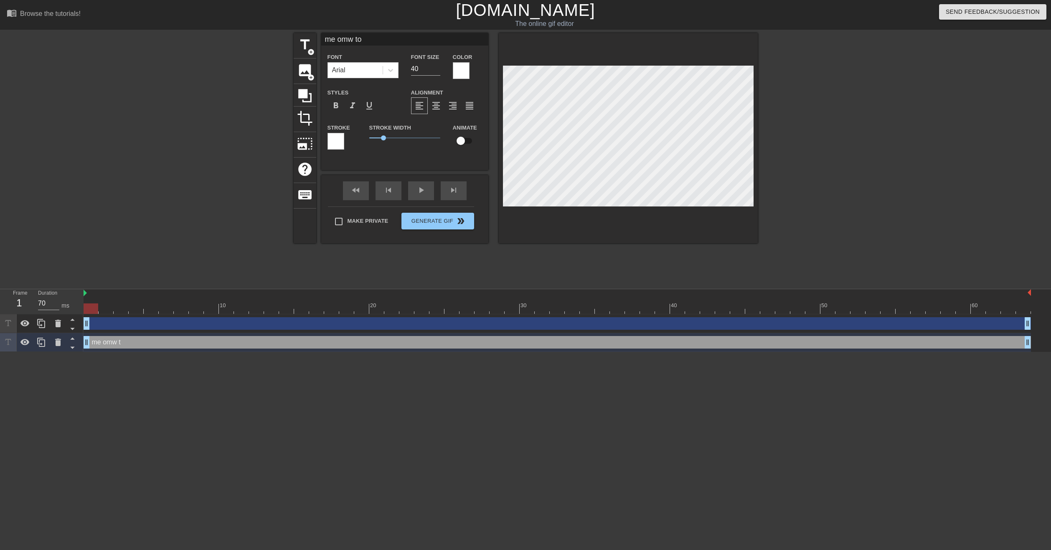
type input "me omw to"
type textarea "me omw to"
type input "me omw to s"
type textarea "me omw to s"
type input "me omw to se"
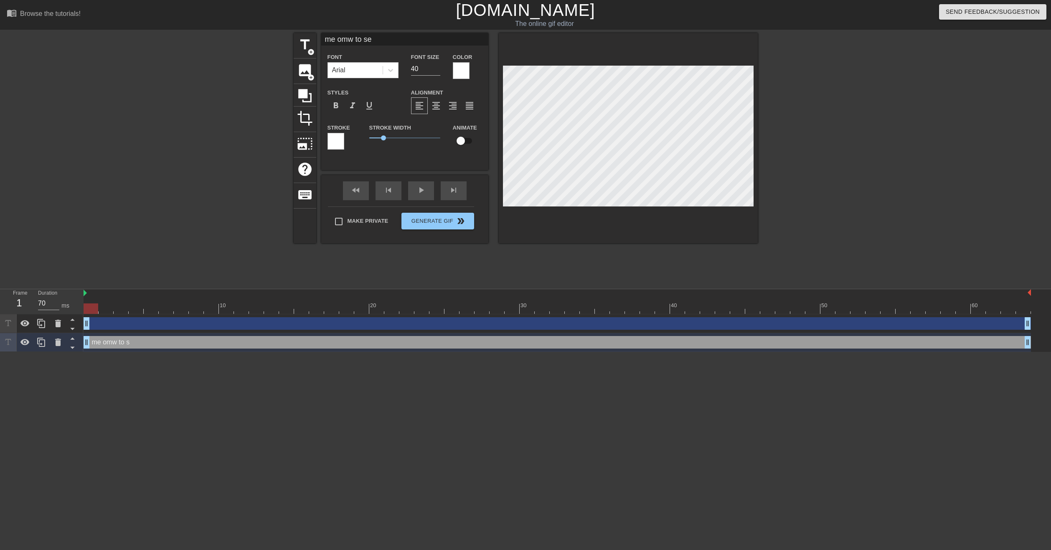
type textarea "me omw to se"
type input "me omw to see"
type textarea "me omw to see"
type input "me omw to see"
type textarea "me omw to see"
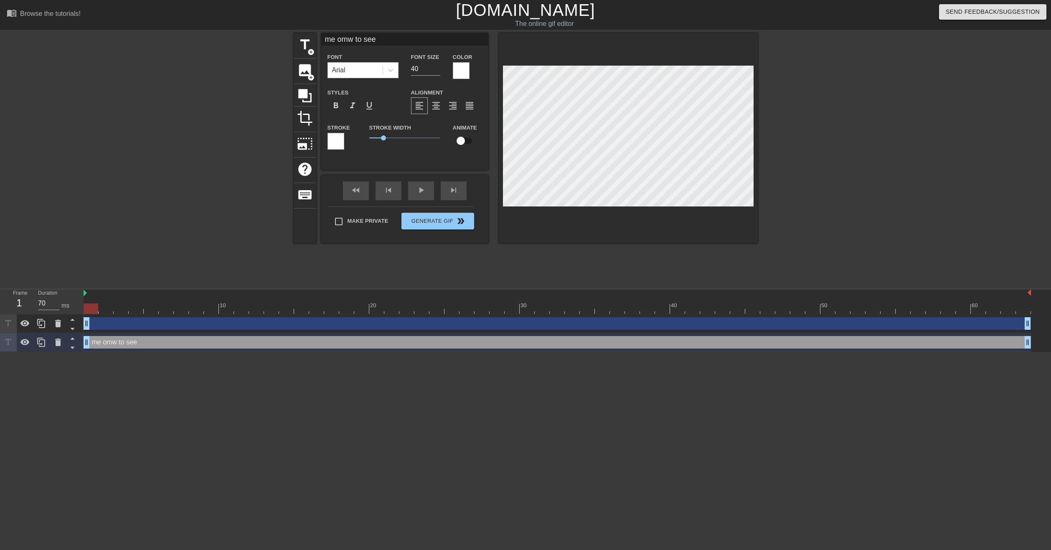
type input "me omw to see d"
type textarea "me omw to see d"
type input "me omw to see de"
type textarea "me omw to see de"
type input "me omw to see dep"
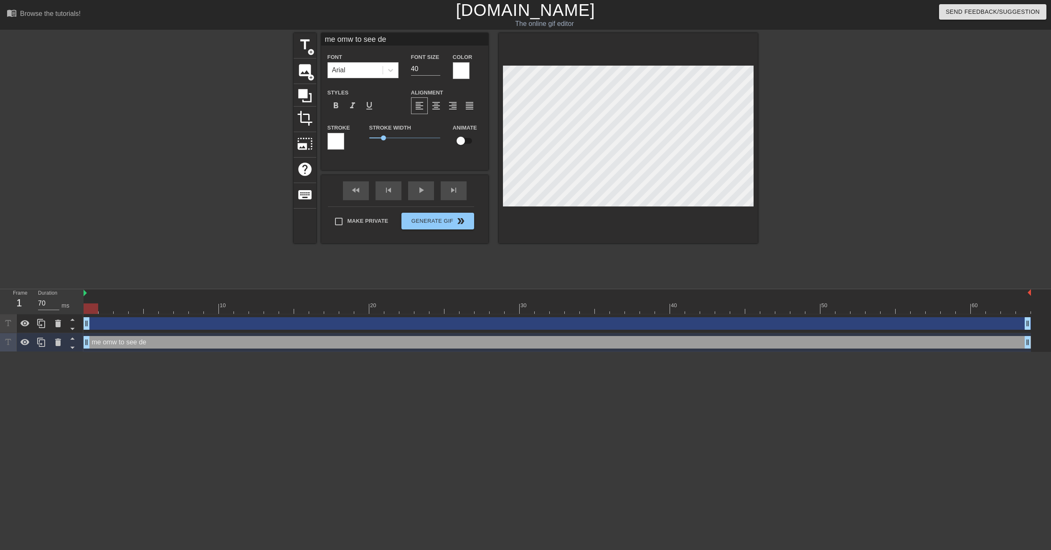
type textarea "me omw to see dep"
type input "me omw to see depe"
type textarea "me omw to see depe"
type input "me omw to see [MEDICAL_DATA]"
type textarea "me omw to see [MEDICAL_DATA]"
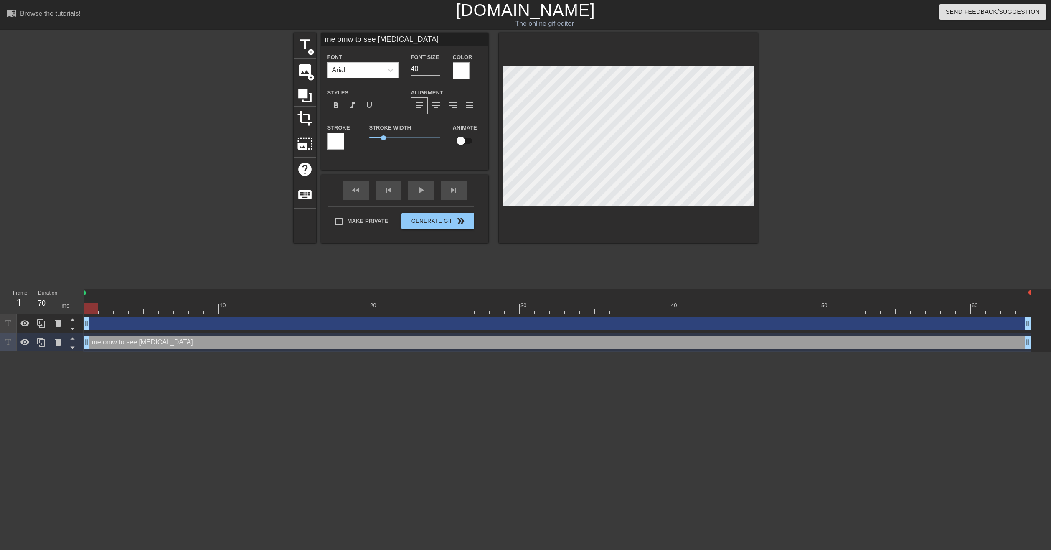
type input "me omw to see depend"
type textarea "me omw to see depend"
type input "me omw to see depende"
type textarea "me omw to see depende"
type input "me omw to see dependen"
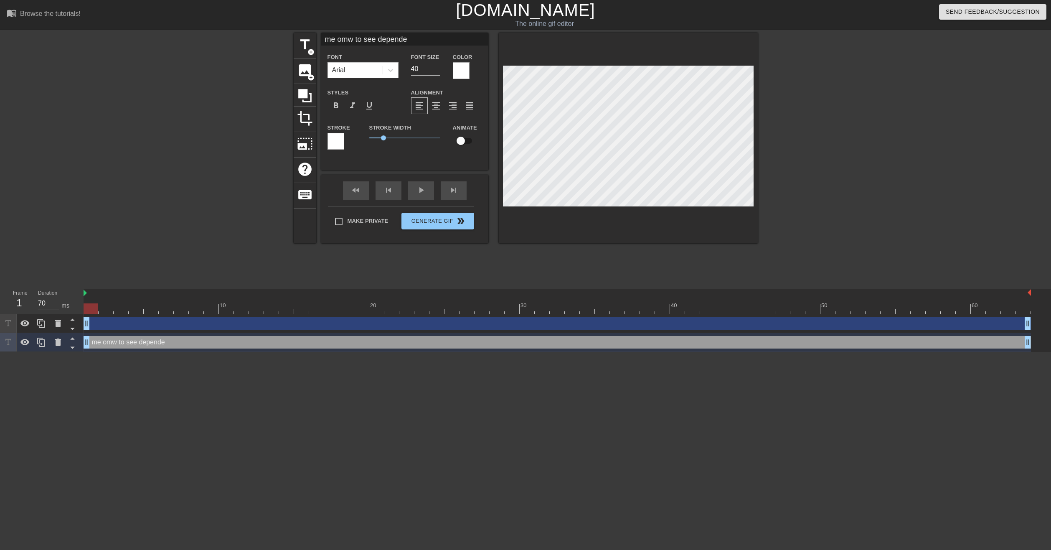
type textarea "me omw to see dependen"
type input "me omw to see dependent"
type textarea "me omw to see dependent"
type input "me omw to see dependent"
type textarea "me omw to see dependent"
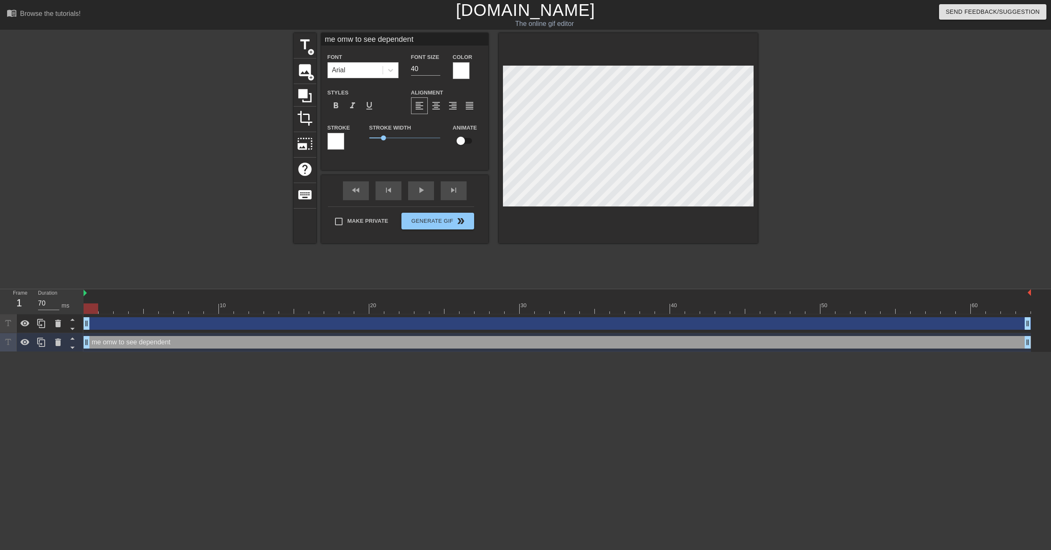
type input "me omw to see dependent f"
type textarea "me omw to see dependent f"
type input "me omw to see dependent fu"
type textarea "me omw to see dependent fu"
type input "me omw to see dependent fur"
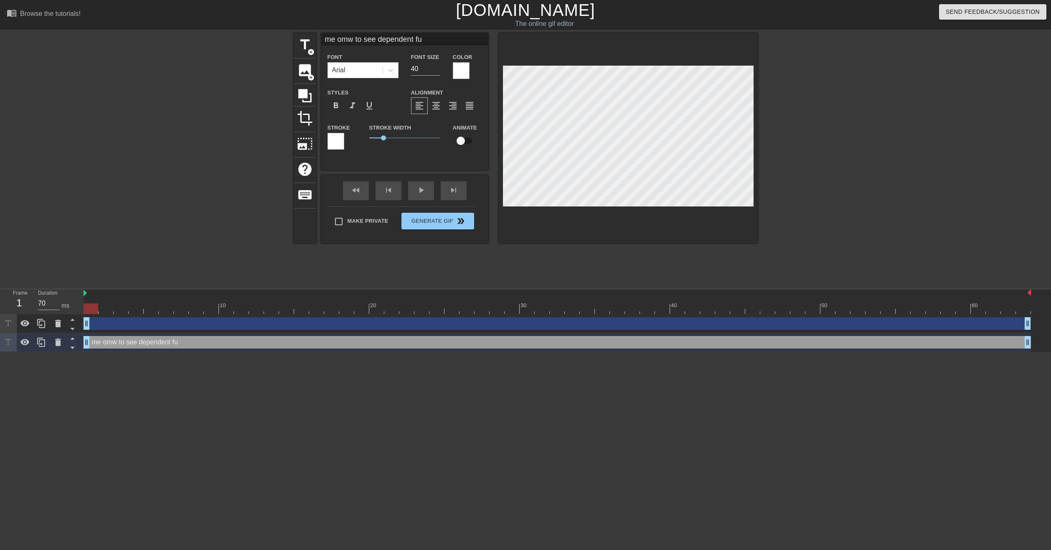
type textarea "me omw to see dependent fur"
type input "me omw to see dependent furr"
type textarea "me omw to see dependent furr"
type input "me omw to see dependent furri"
type textarea "me omw to see dependent furri"
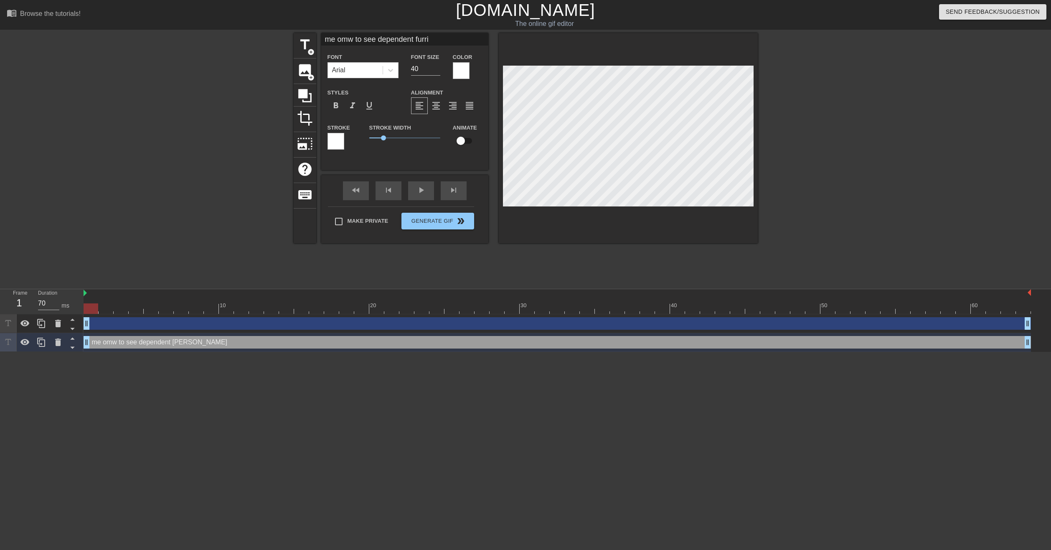
type input "me omw to see dependent furrie"
type textarea "me omw to see dependent furrie"
type input "me omw to see dependent furries"
type textarea "me omw to see dependent furries"
type input "me omw to see dependent furriesa"
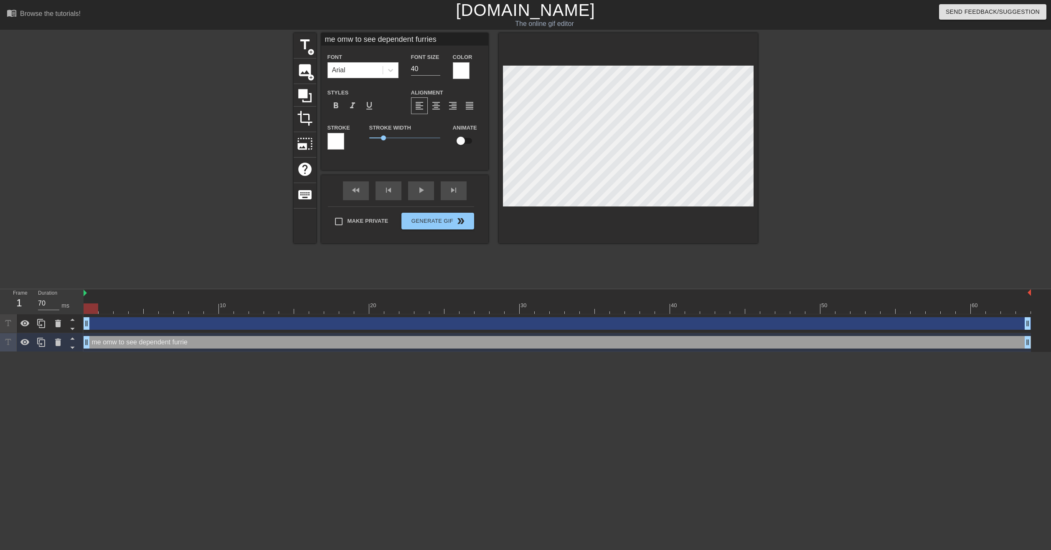
type textarea "me omw to see dependent furriesa"
type input "me omw to see dependent furries"
type textarea "me omw to see dependent furries"
click at [885, 244] on div at bounding box center [830, 158] width 125 height 251
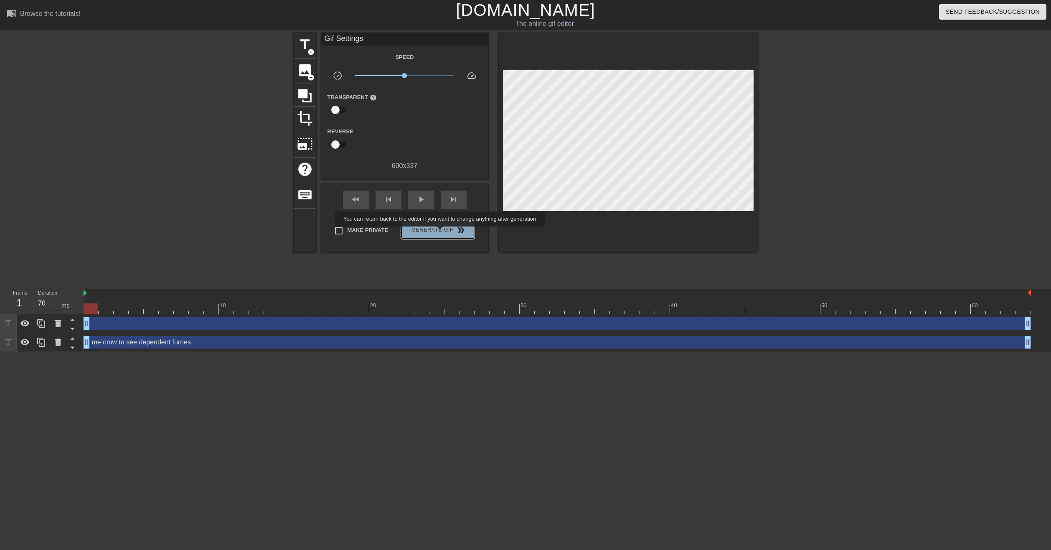
click at [441, 232] on span "Generate Gif double_arrow" at bounding box center [438, 230] width 66 height 10
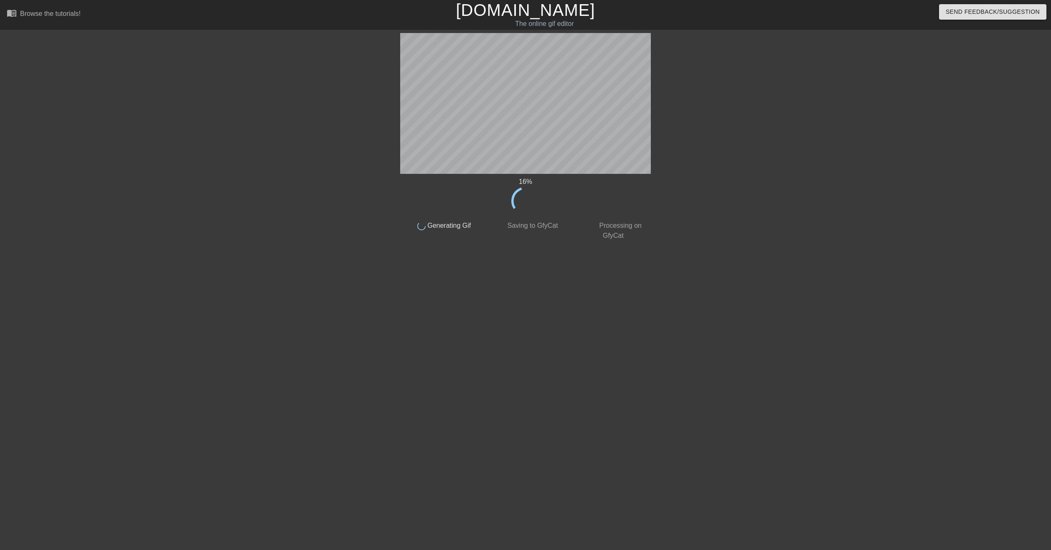
drag, startPoint x: 563, startPoint y: 177, endPoint x: 824, endPoint y: 221, distance: 265.4
click at [824, 221] on div "16 % done Generating Gif done Saving to GfyCat done Processing on GfyCat title …" at bounding box center [525, 158] width 1051 height 251
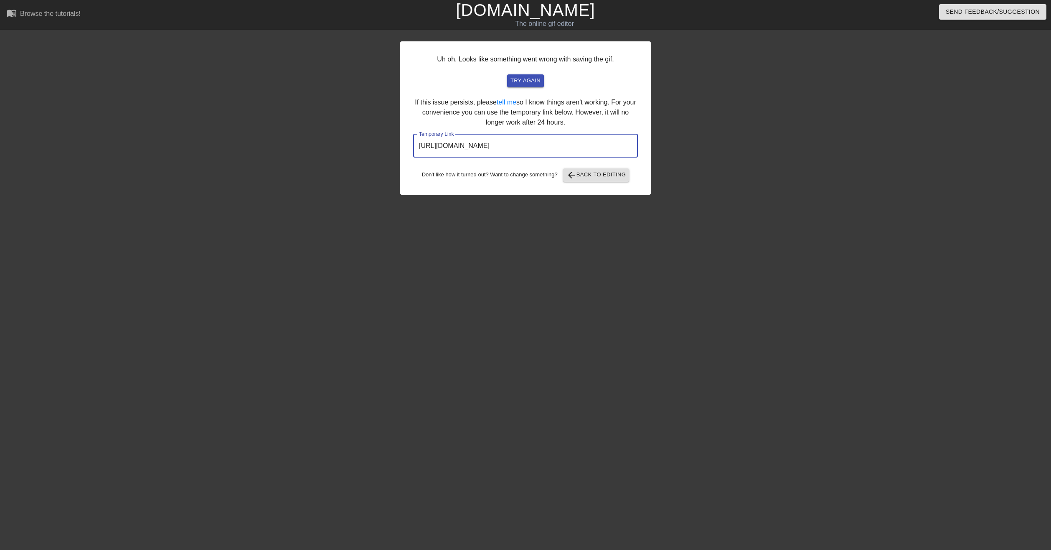
click at [532, 143] on input "https://www.gifntext.com/temp_generations/VQGyLFlv.gif" at bounding box center [525, 145] width 225 height 23
